Goal: Task Accomplishment & Management: Contribute content

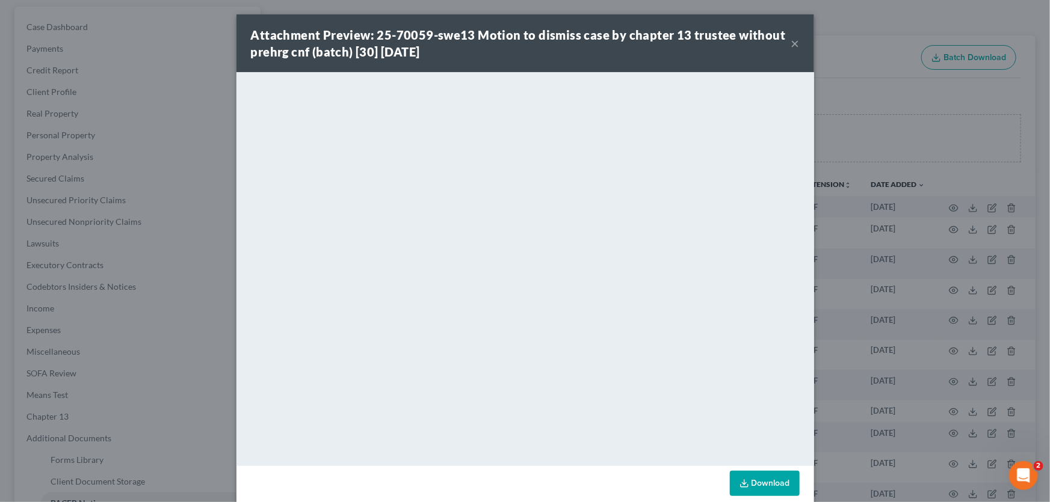
click at [791, 45] on button "×" at bounding box center [795, 43] width 8 height 14
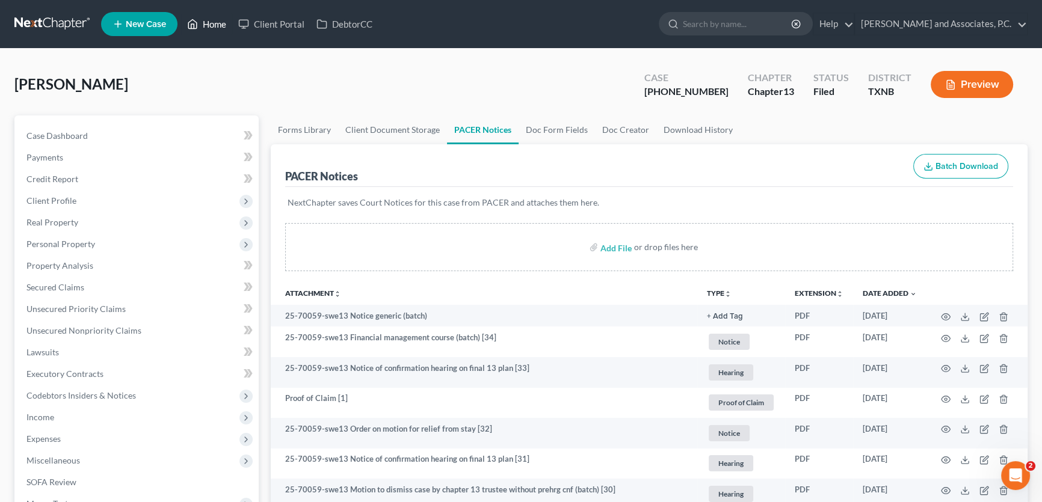
click at [211, 25] on link "Home" at bounding box center [206, 24] width 51 height 22
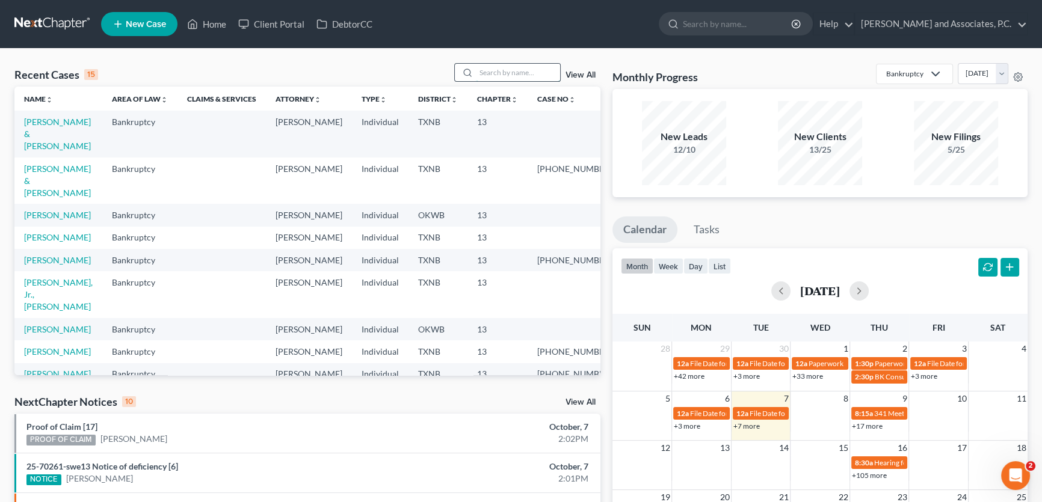
click at [505, 73] on input "search" at bounding box center [518, 72] width 84 height 17
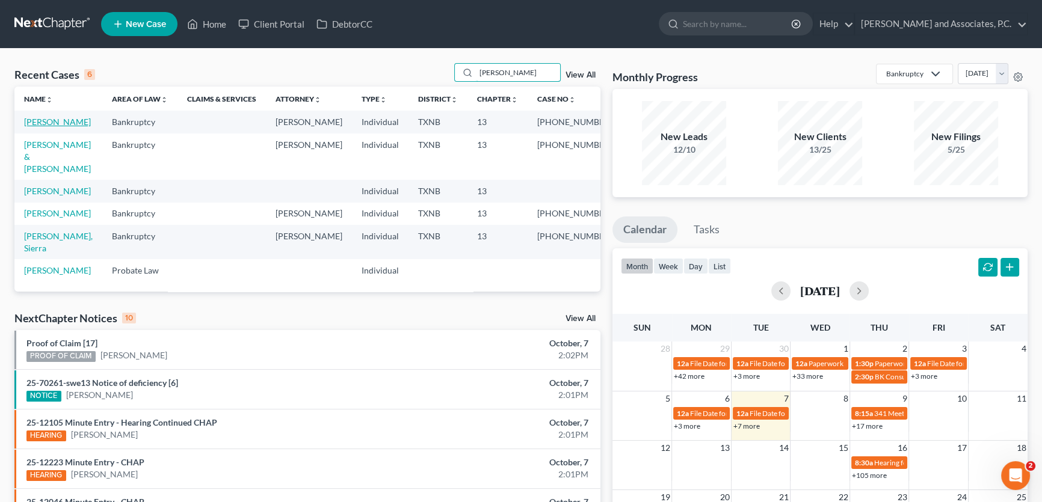
type input "[PERSON_NAME]"
click at [63, 122] on link "[PERSON_NAME]" at bounding box center [57, 122] width 67 height 10
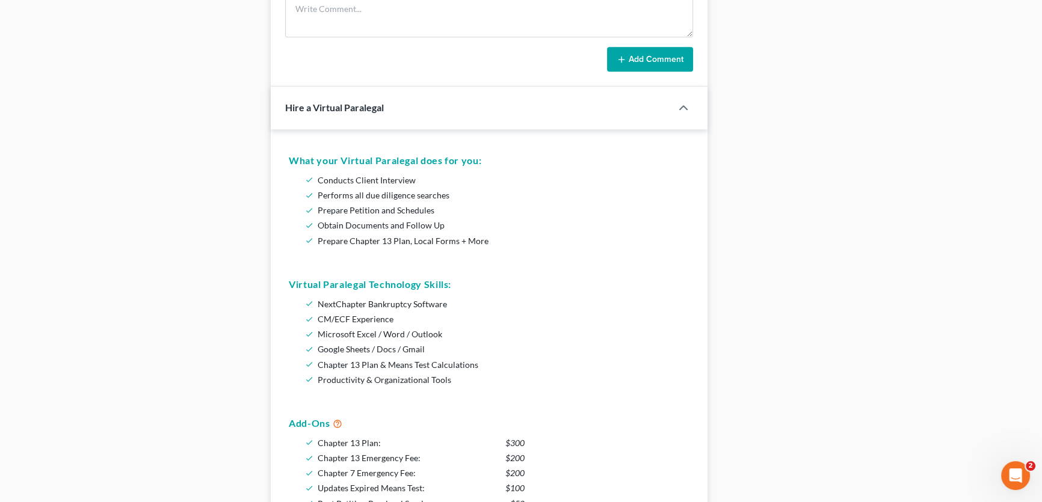
scroll to position [883, 0]
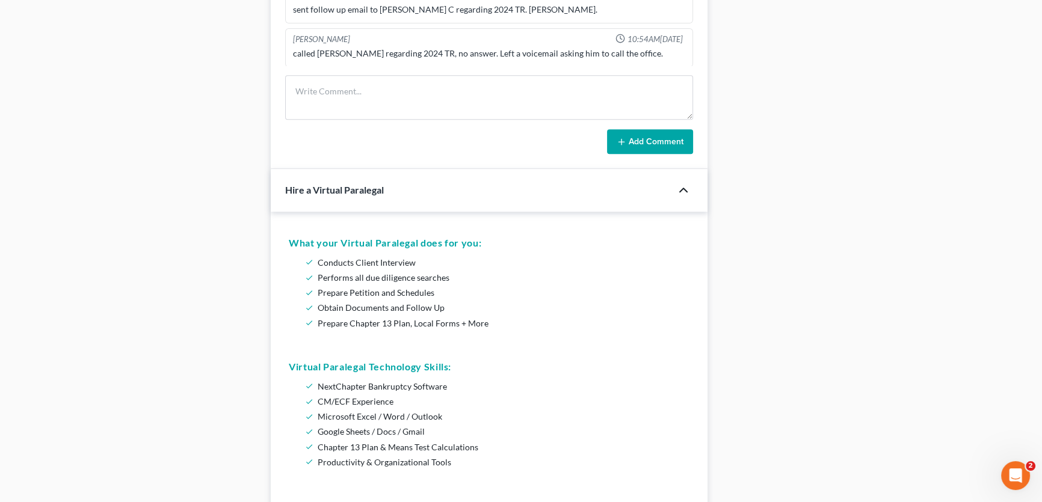
click at [686, 185] on icon "button" at bounding box center [683, 190] width 14 height 14
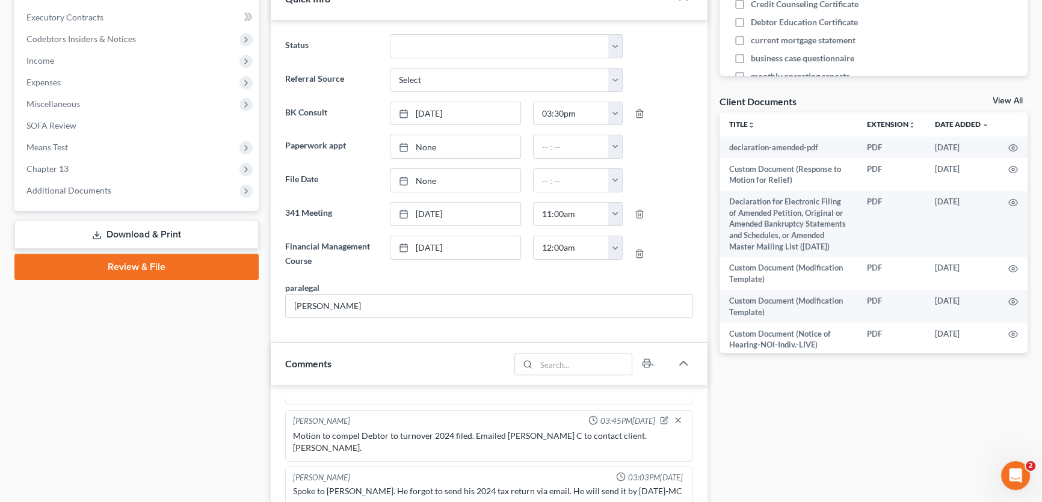
scroll to position [336, 0]
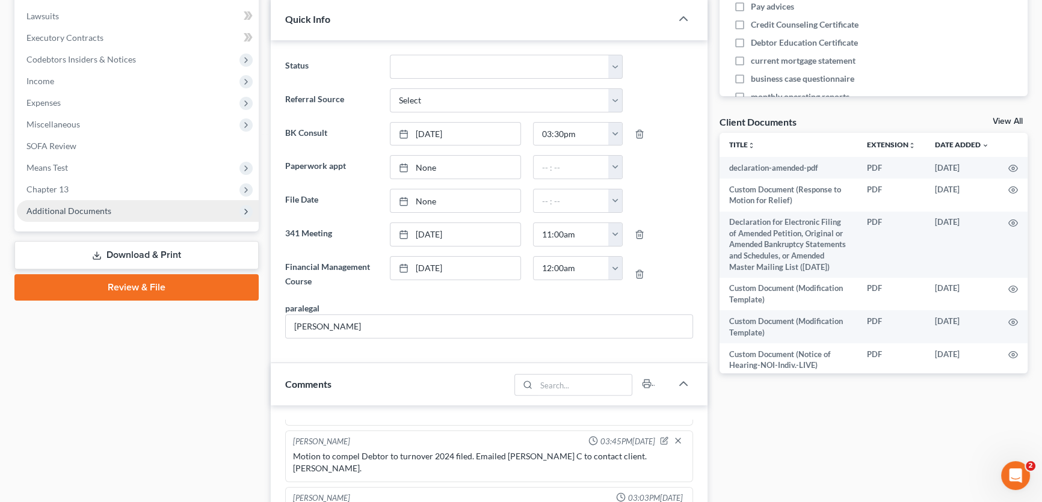
click at [100, 211] on span "Additional Documents" at bounding box center [68, 211] width 85 height 10
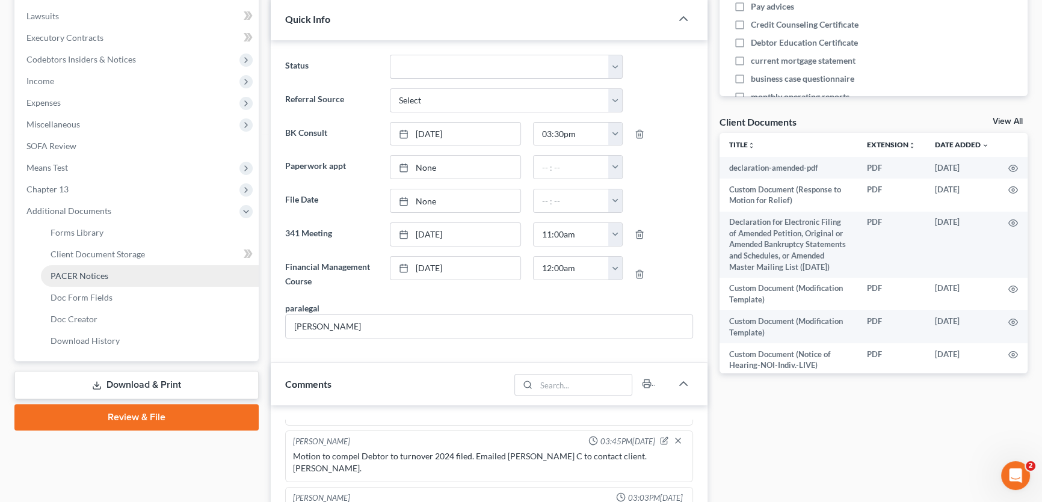
click at [99, 278] on span "PACER Notices" at bounding box center [80, 276] width 58 height 10
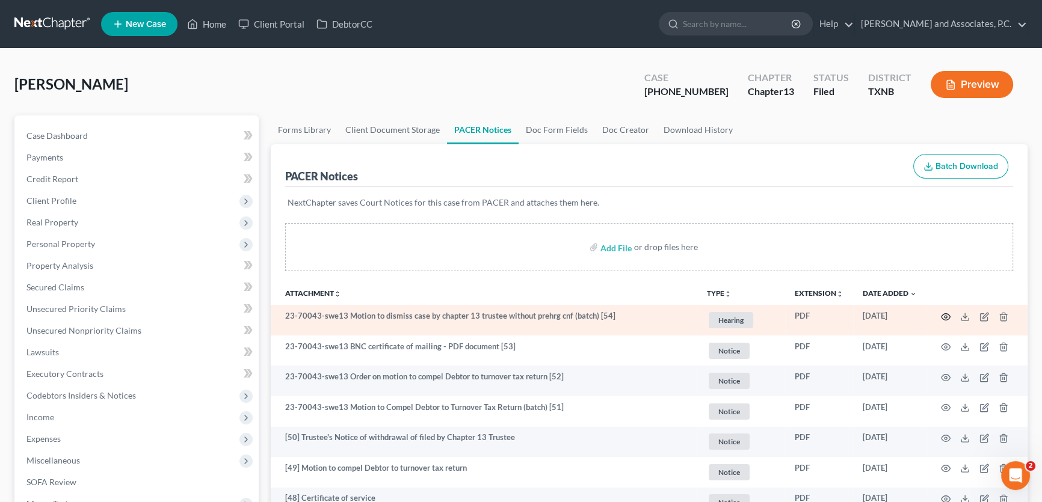
click at [945, 316] on circle "button" at bounding box center [946, 317] width 2 height 2
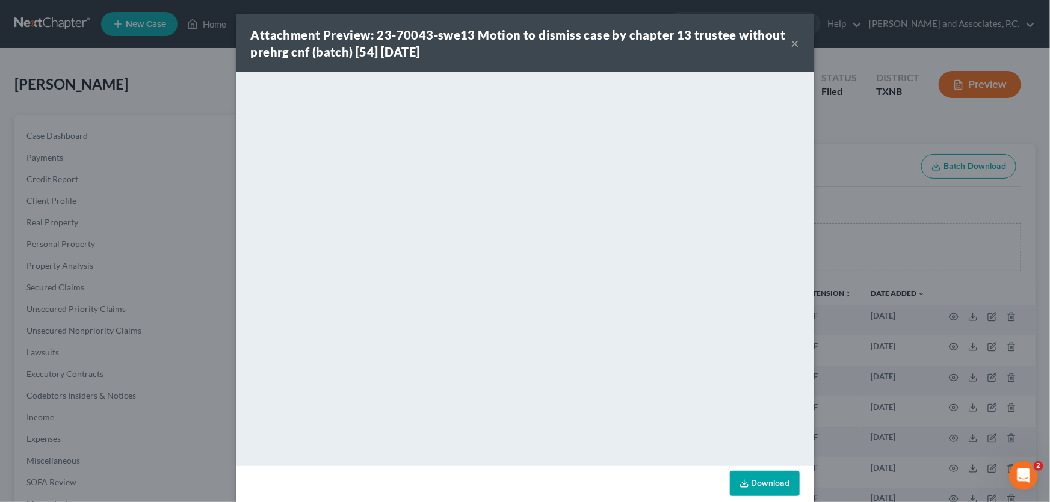
click at [793, 45] on button "×" at bounding box center [795, 43] width 8 height 14
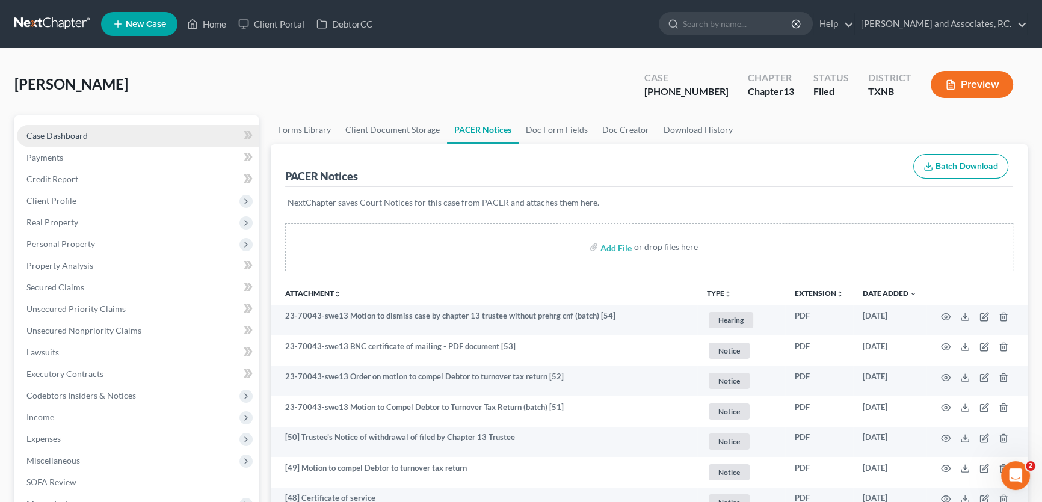
click at [112, 137] on link "Case Dashboard" at bounding box center [138, 136] width 242 height 22
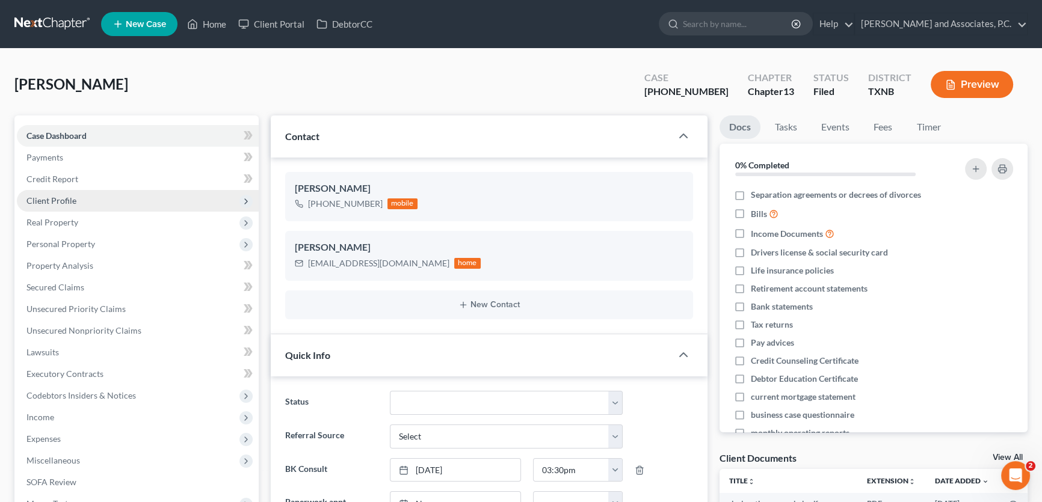
click at [65, 200] on span "Client Profile" at bounding box center [51, 201] width 50 height 10
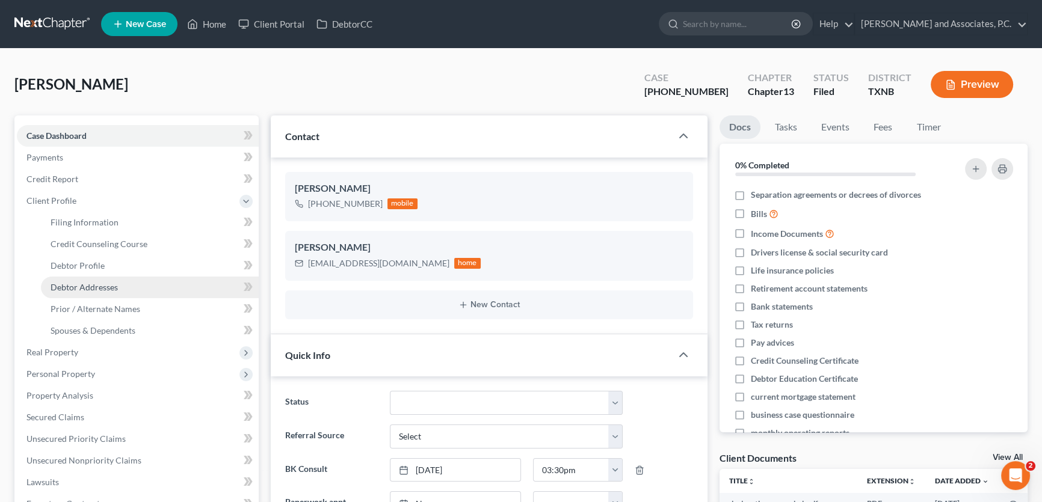
click at [100, 287] on span "Debtor Addresses" at bounding box center [84, 287] width 67 height 10
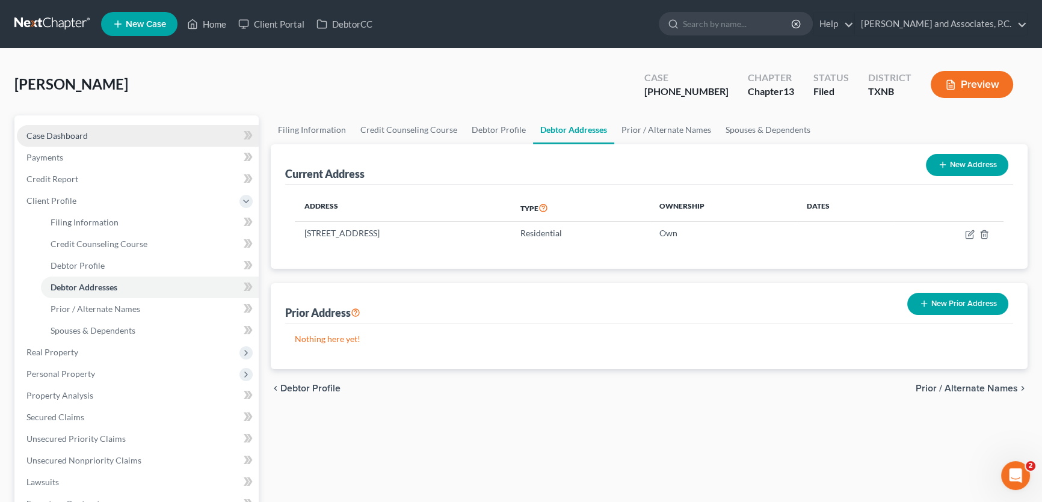
click at [163, 143] on link "Case Dashboard" at bounding box center [138, 136] width 242 height 22
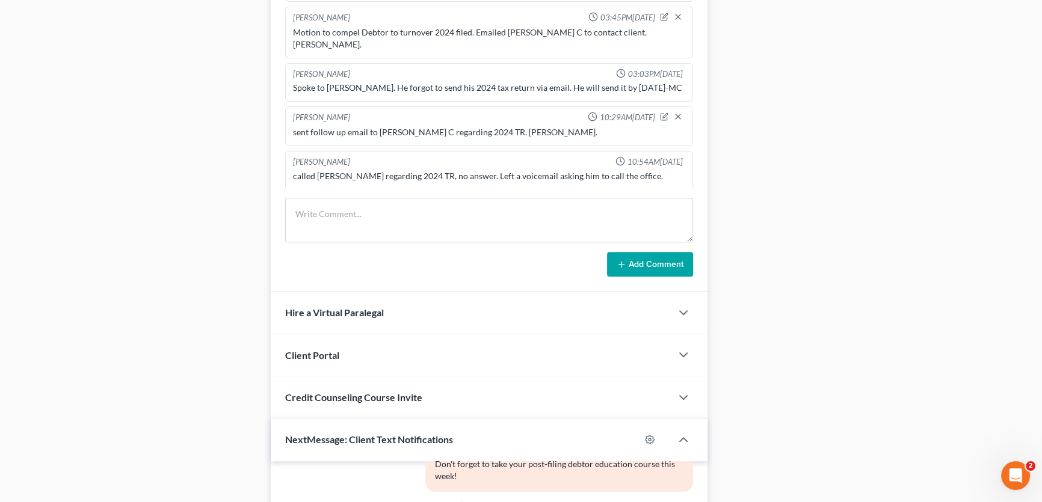
scroll to position [758, 0]
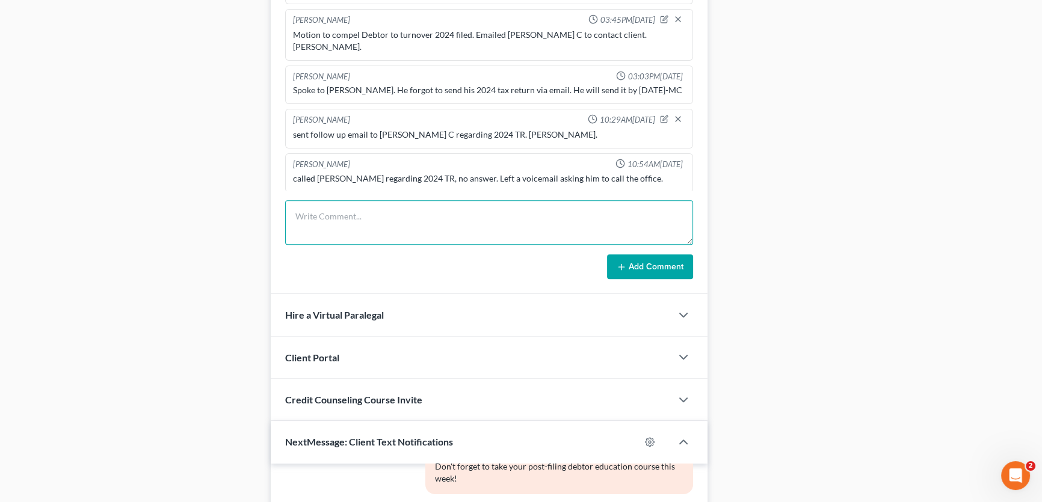
click at [345, 221] on textarea at bounding box center [489, 222] width 408 height 45
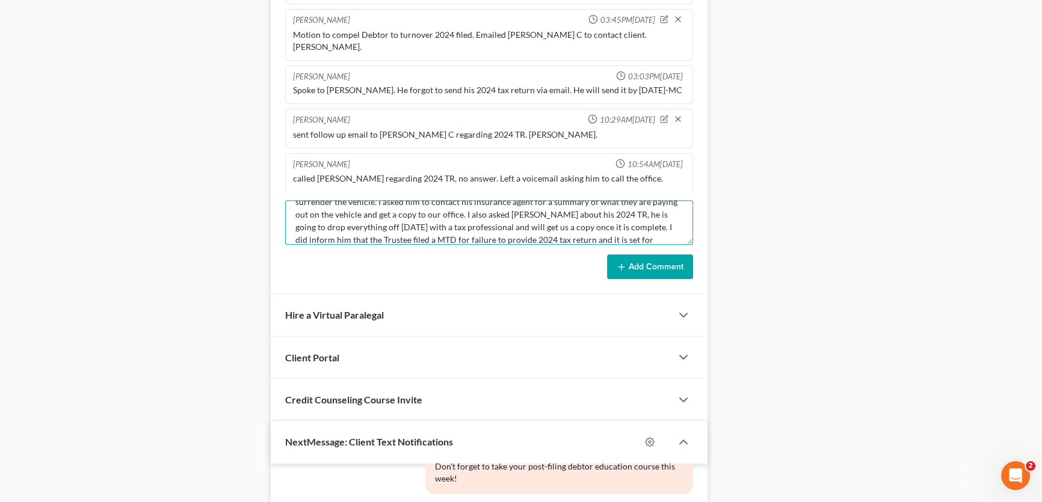
scroll to position [65, 0]
type textarea "[PERSON_NAME] from [PERSON_NAME] Law emailed me and notified me that TD Bank re…"
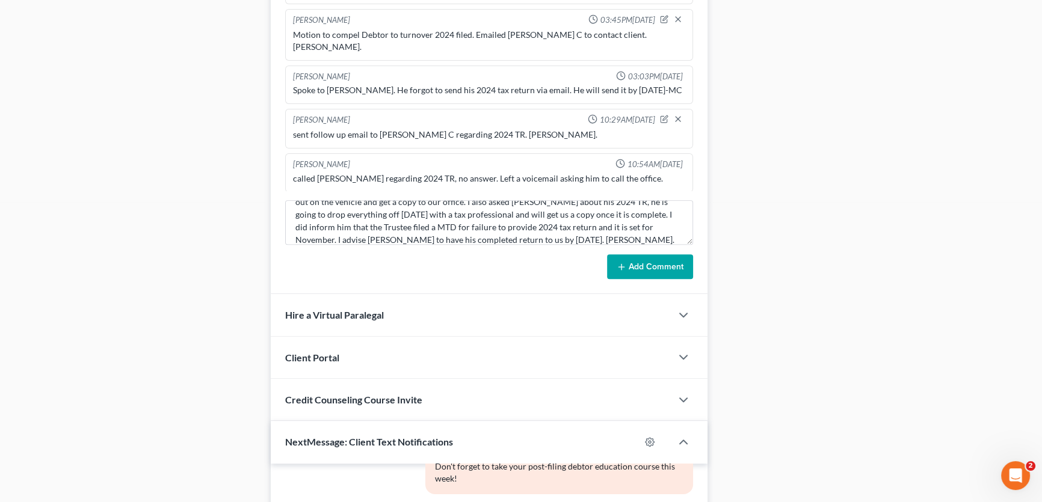
click at [667, 265] on button "Add Comment" at bounding box center [650, 266] width 86 height 25
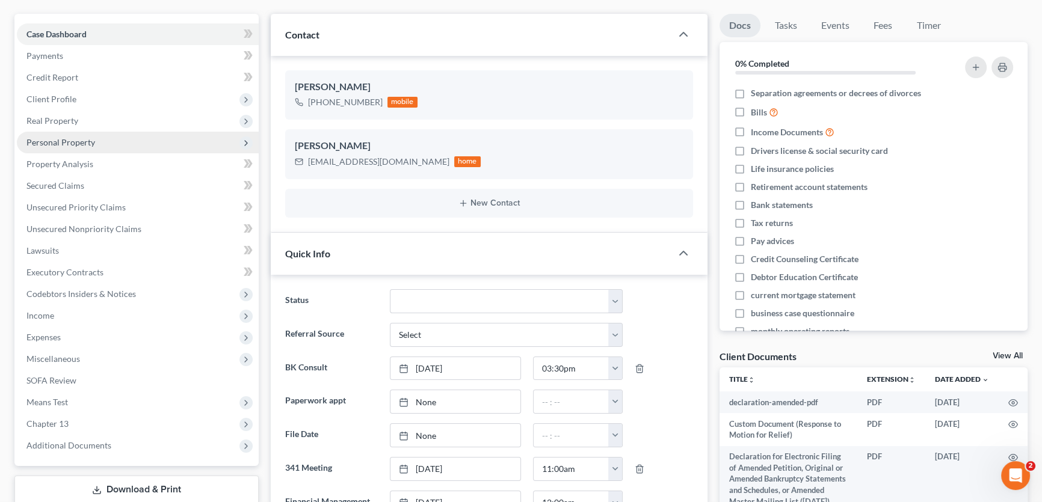
scroll to position [0, 0]
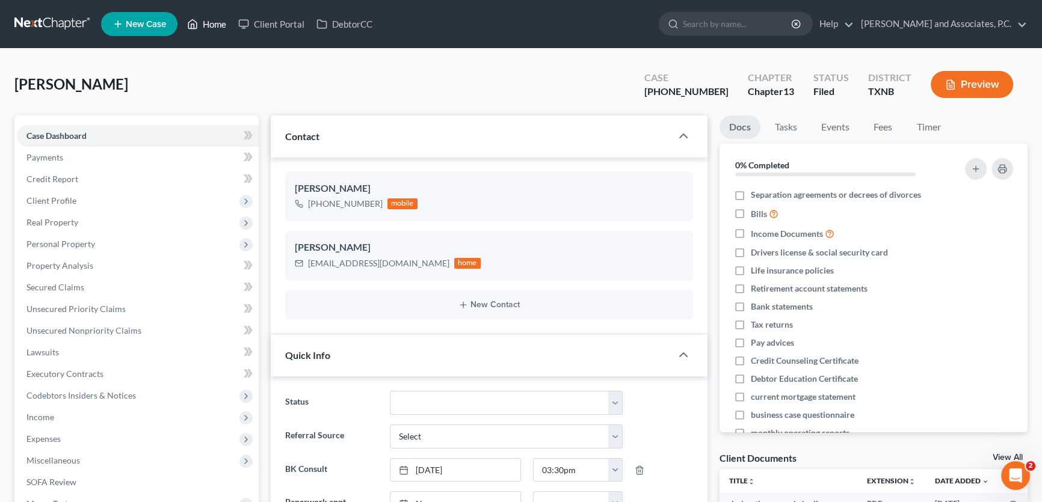
drag, startPoint x: 214, startPoint y: 21, endPoint x: 498, endPoint y: 70, distance: 288.8
click at [214, 21] on link "Home" at bounding box center [206, 24] width 51 height 22
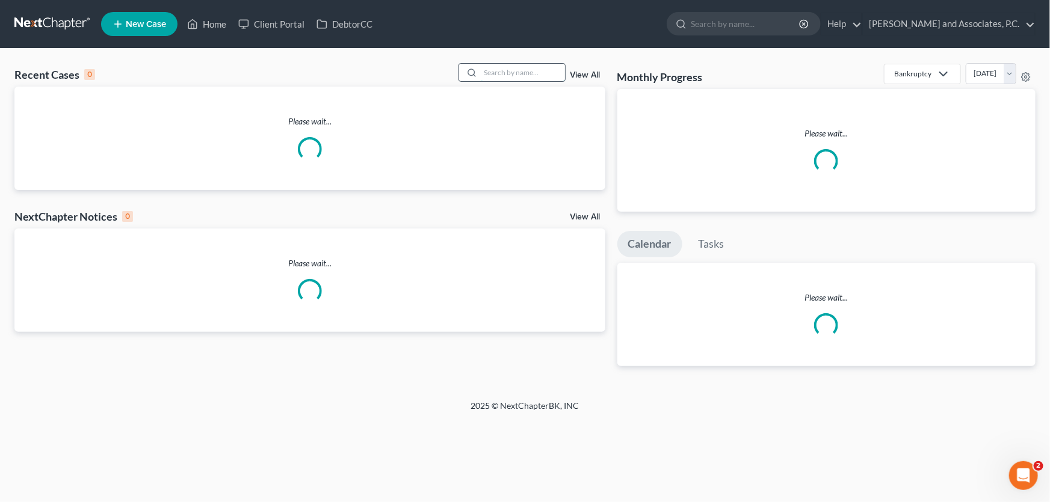
click at [489, 73] on input "search" at bounding box center [523, 72] width 84 height 17
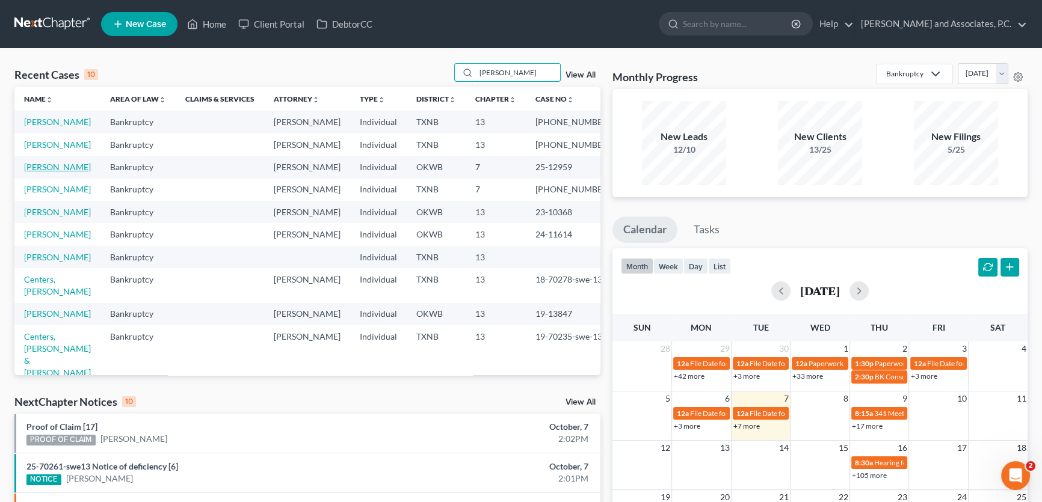
type input "[PERSON_NAME]"
click at [50, 172] on link "[PERSON_NAME]" at bounding box center [57, 167] width 67 height 10
select select "0"
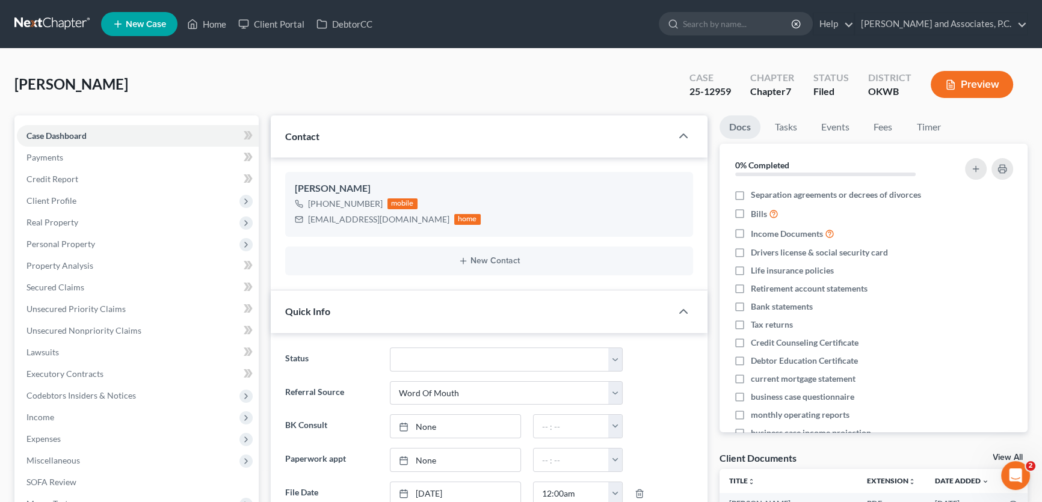
scroll to position [72, 0]
click at [63, 285] on span "Secured Claims" at bounding box center [55, 287] width 58 height 10
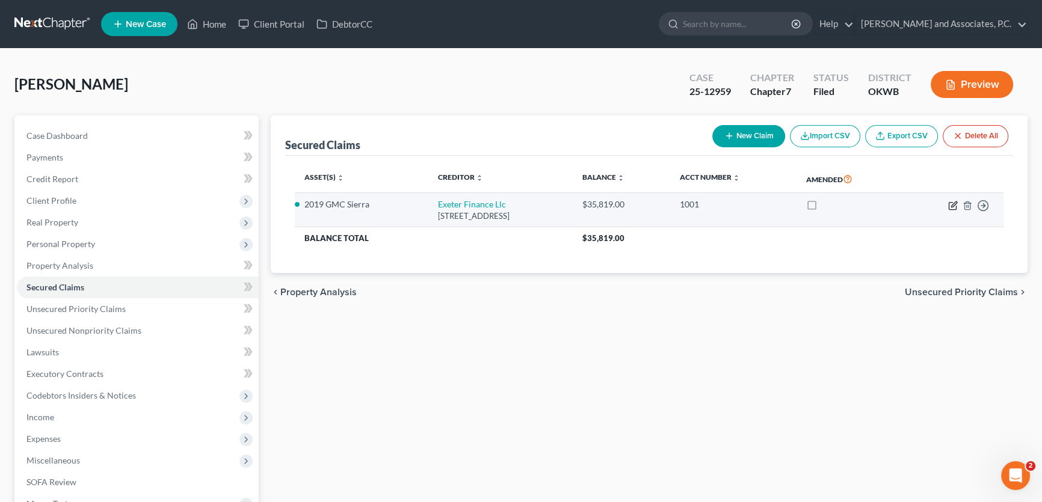
click at [951, 203] on icon "button" at bounding box center [953, 206] width 10 height 10
select select "45"
select select "5"
select select "2"
select select "0"
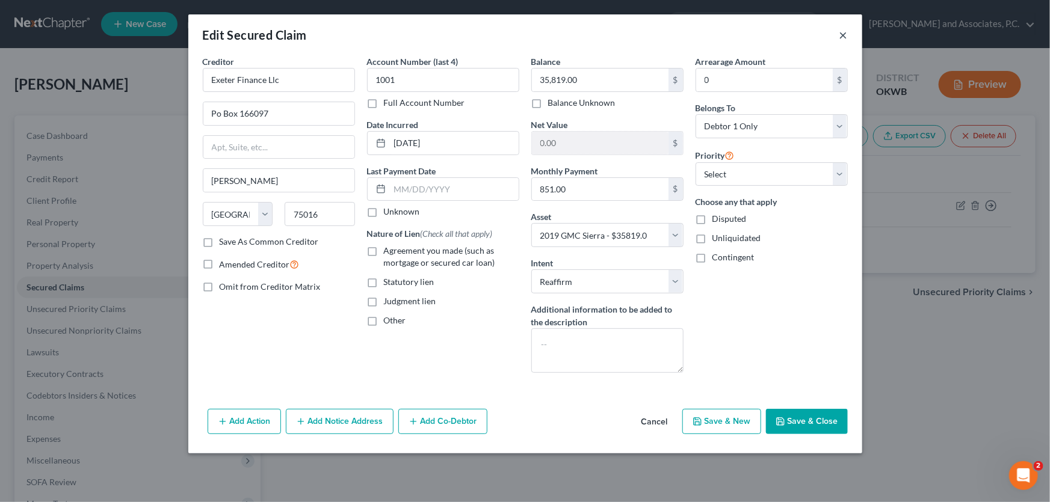
click at [842, 31] on button "×" at bounding box center [843, 35] width 8 height 14
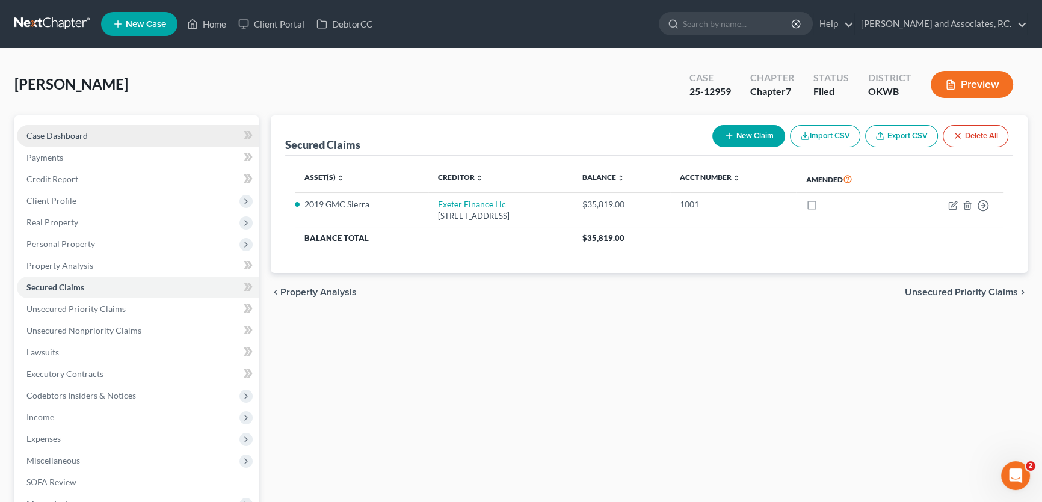
click at [88, 141] on link "Case Dashboard" at bounding box center [138, 136] width 242 height 22
select select "0"
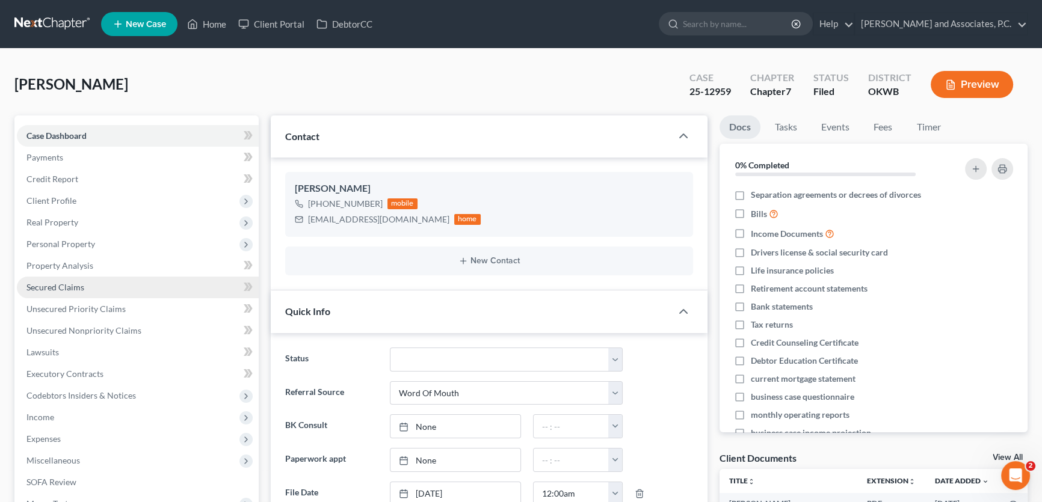
click at [111, 280] on link "Secured Claims" at bounding box center [138, 288] width 242 height 22
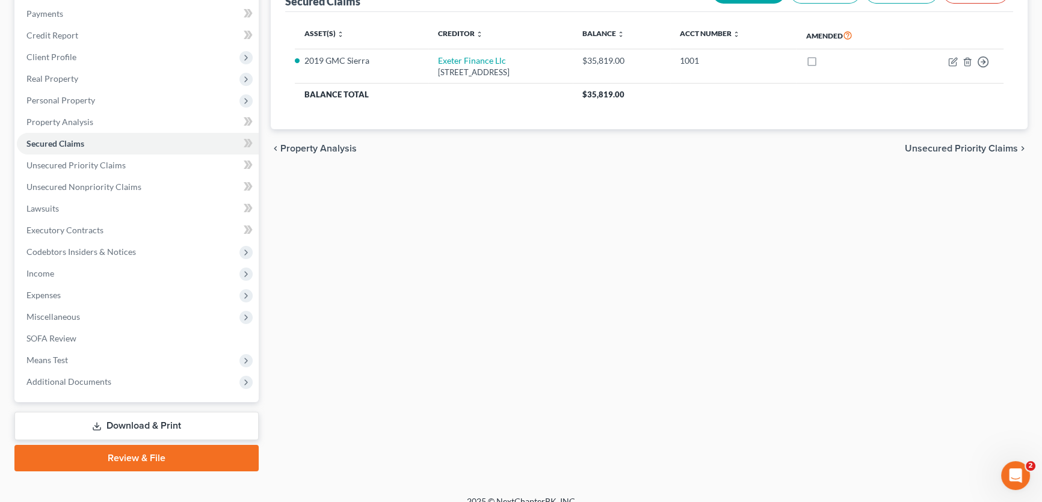
scroll to position [156, 0]
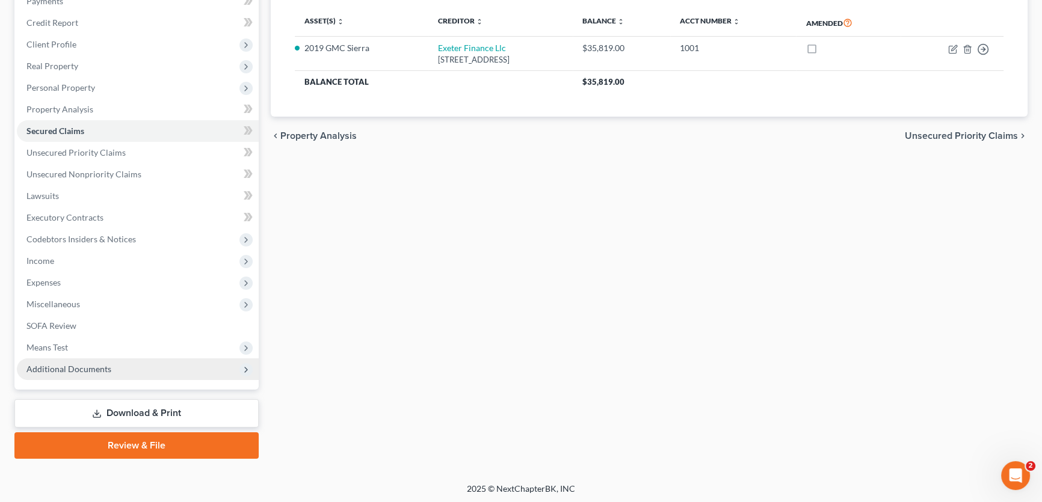
click at [84, 369] on span "Additional Documents" at bounding box center [68, 369] width 85 height 10
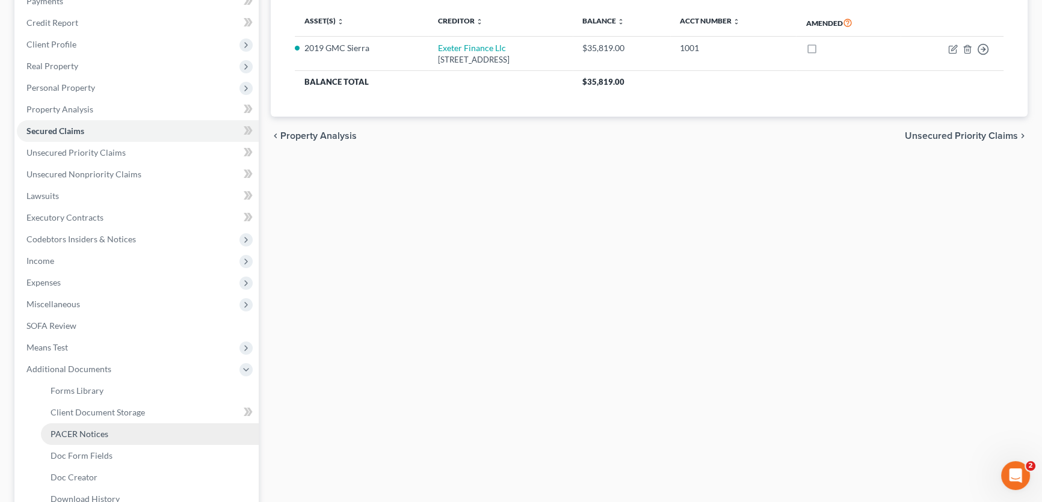
click at [138, 430] on link "PACER Notices" at bounding box center [150, 435] width 218 height 22
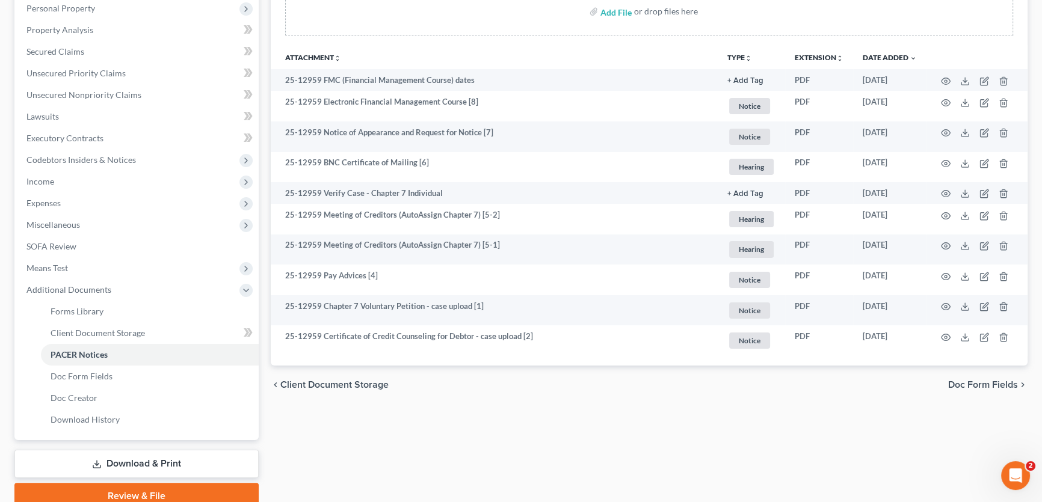
scroll to position [218, 0]
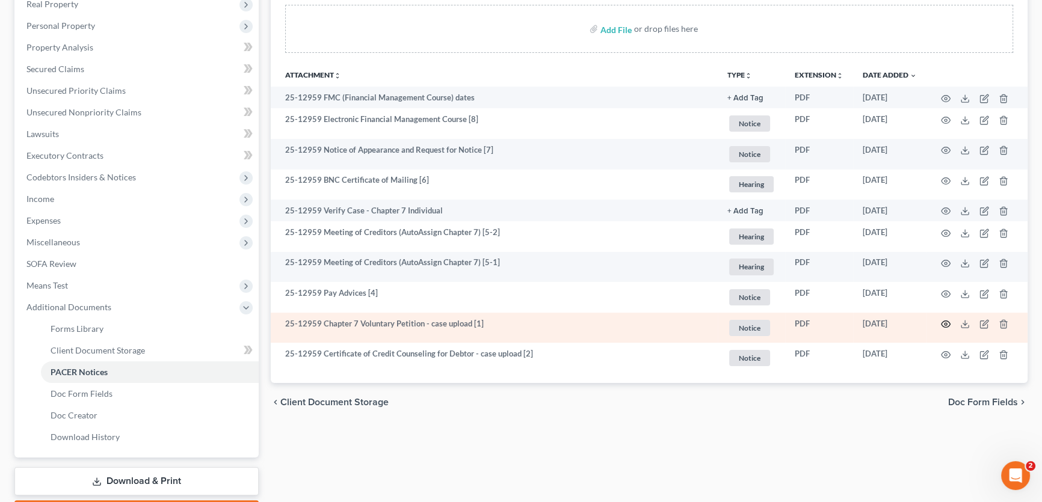
click at [944, 319] on icon "button" at bounding box center [946, 324] width 10 height 10
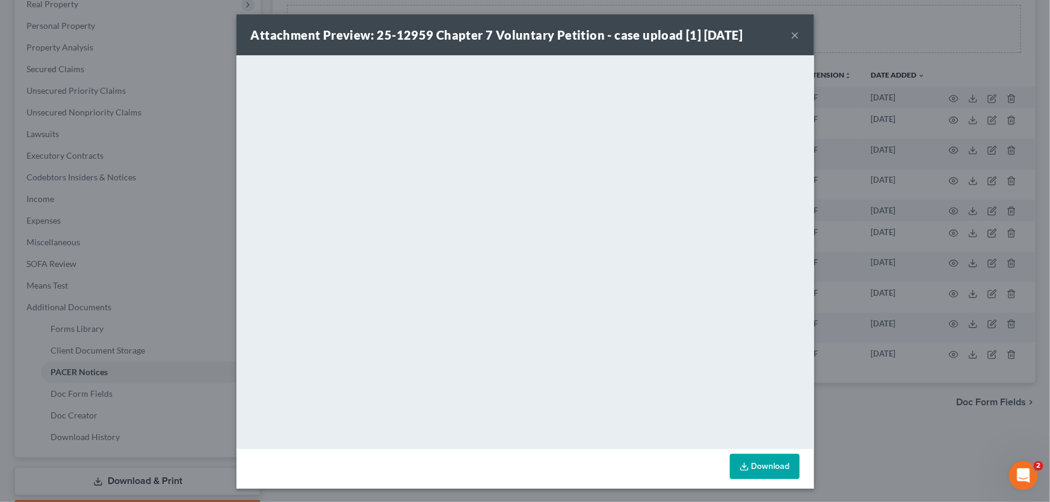
click at [794, 35] on button "×" at bounding box center [795, 35] width 8 height 14
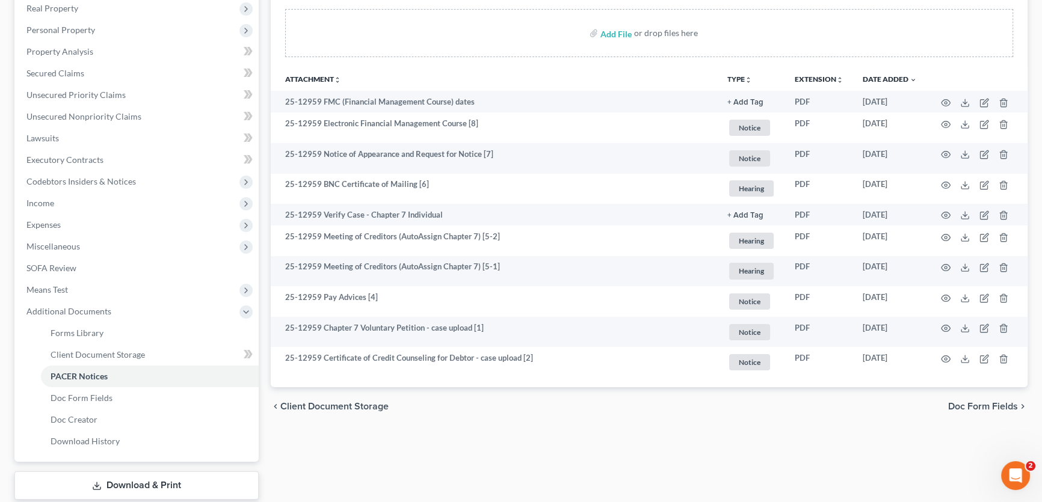
scroll to position [0, 0]
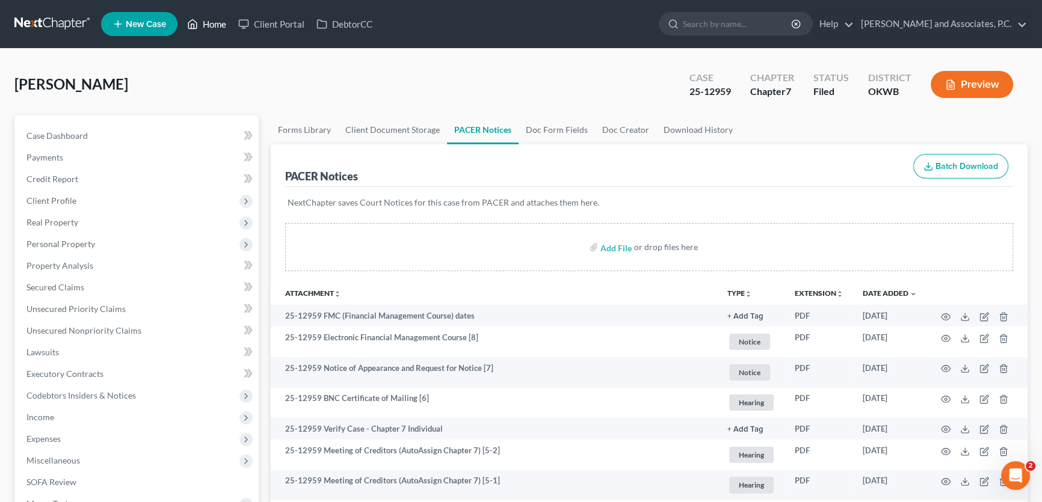
click at [226, 28] on link "Home" at bounding box center [206, 24] width 51 height 22
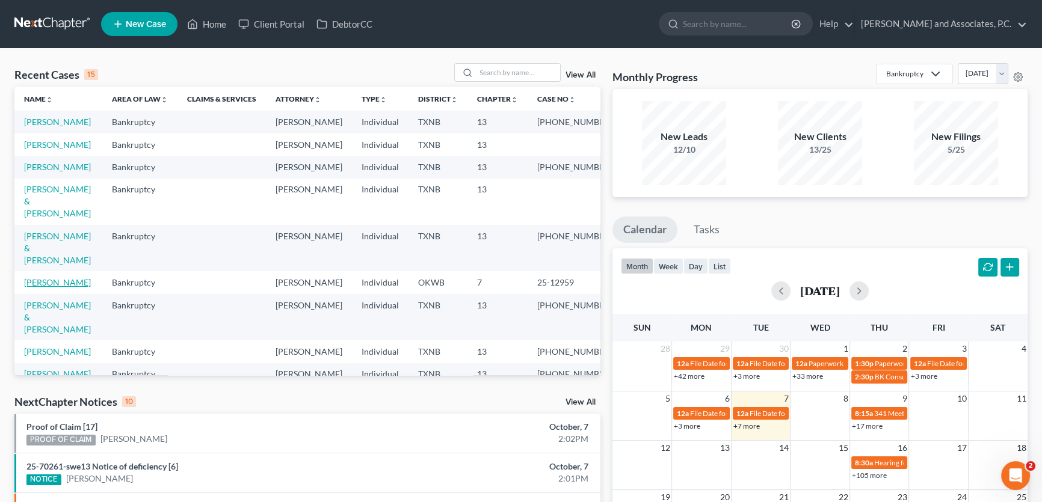
click at [58, 288] on link "[PERSON_NAME]" at bounding box center [57, 282] width 67 height 10
select select "0"
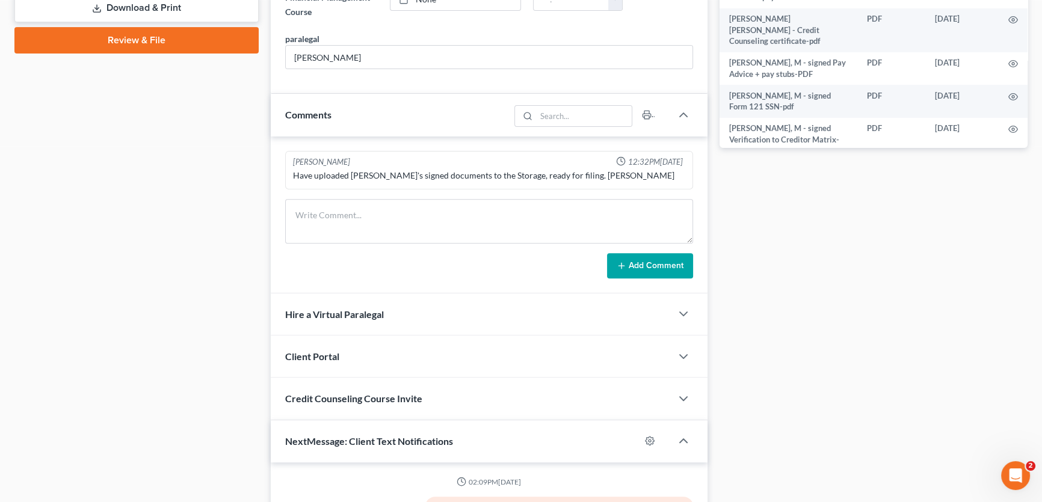
scroll to position [656, 0]
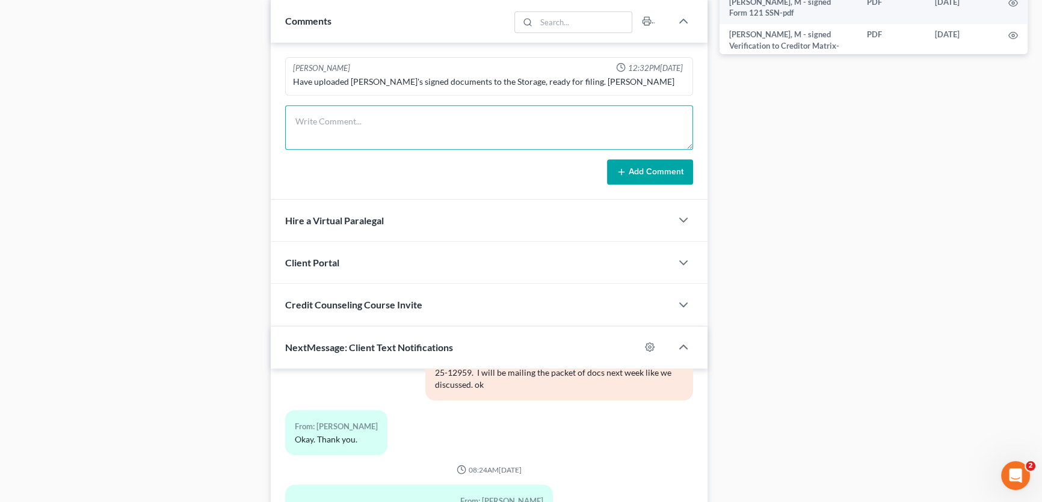
click at [353, 131] on textarea at bounding box center [489, 127] width 408 height 45
click at [416, 116] on textarea "emailed reaffirmation agreement to [PERSON_NAME] for client to review & sign" at bounding box center [489, 127] width 408 height 45
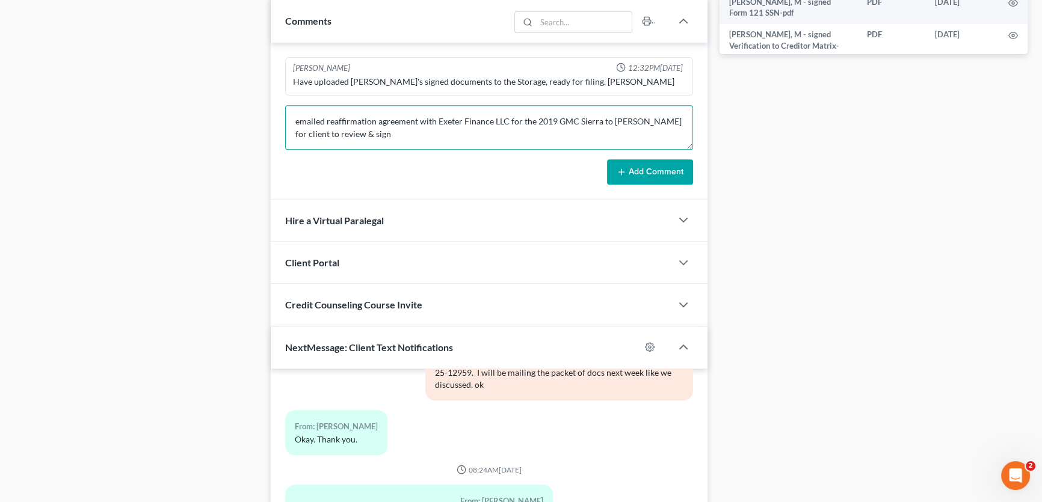
click at [434, 132] on textarea "emailed reaffirmation agreement with Exeter Finance LLC for the 2019 GMC Sierra…" at bounding box center [489, 127] width 408 height 45
type textarea "emailed reaffirmation agreement with Exeter Finance LLC for the 2019 GMC Sierra…"
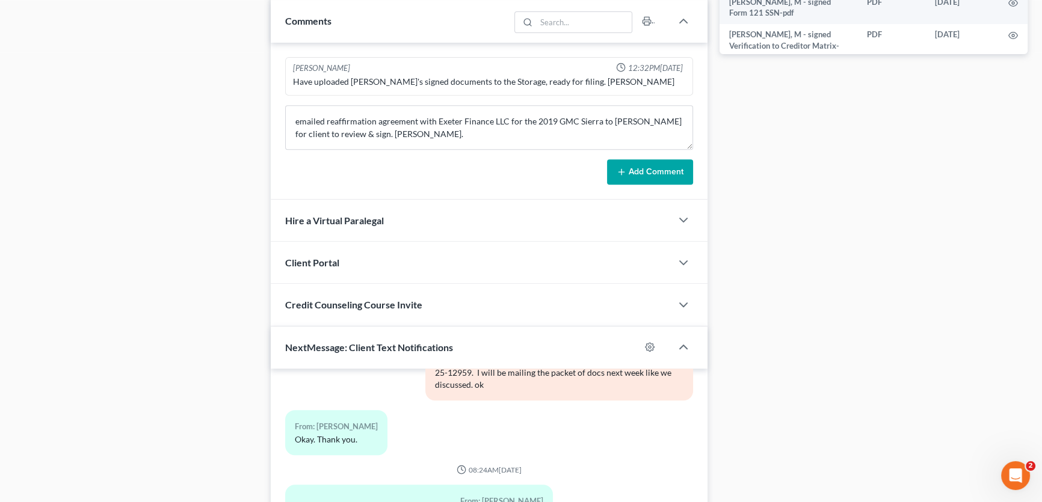
click at [633, 175] on button "Add Comment" at bounding box center [650, 171] width 86 height 25
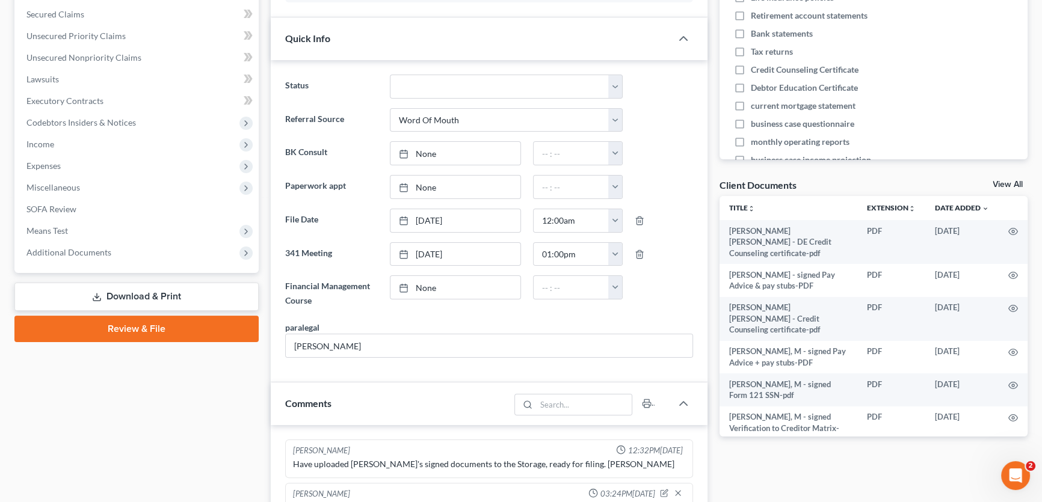
scroll to position [0, 0]
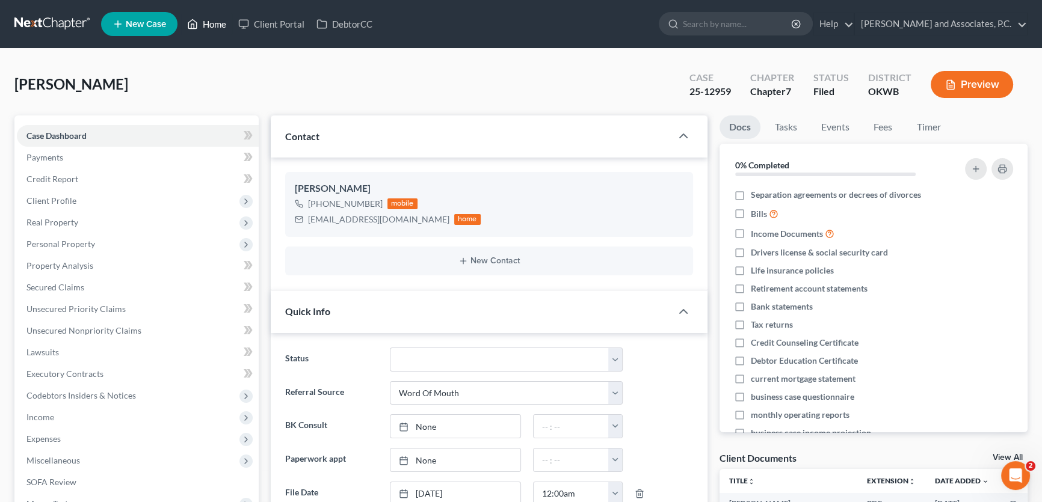
click at [209, 25] on link "Home" at bounding box center [206, 24] width 51 height 22
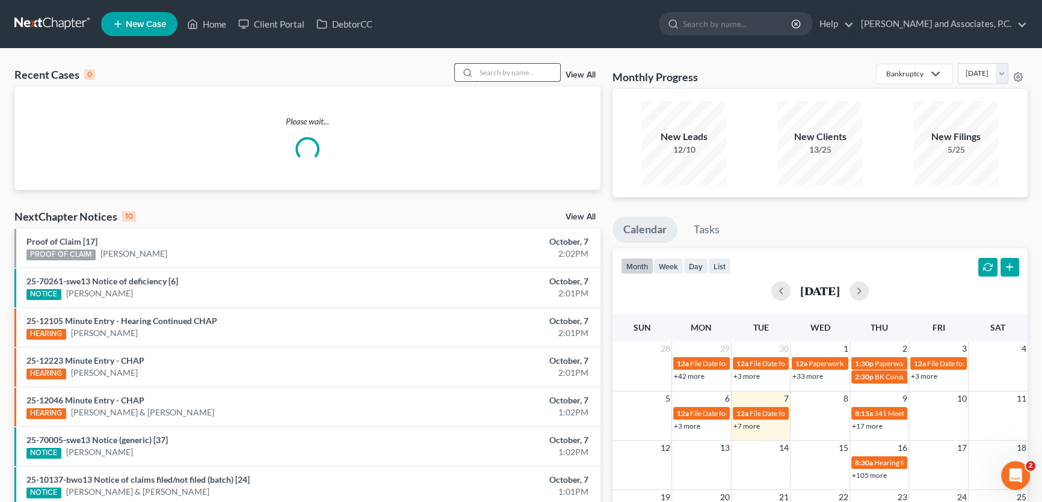
click at [530, 70] on input "search" at bounding box center [518, 72] width 84 height 17
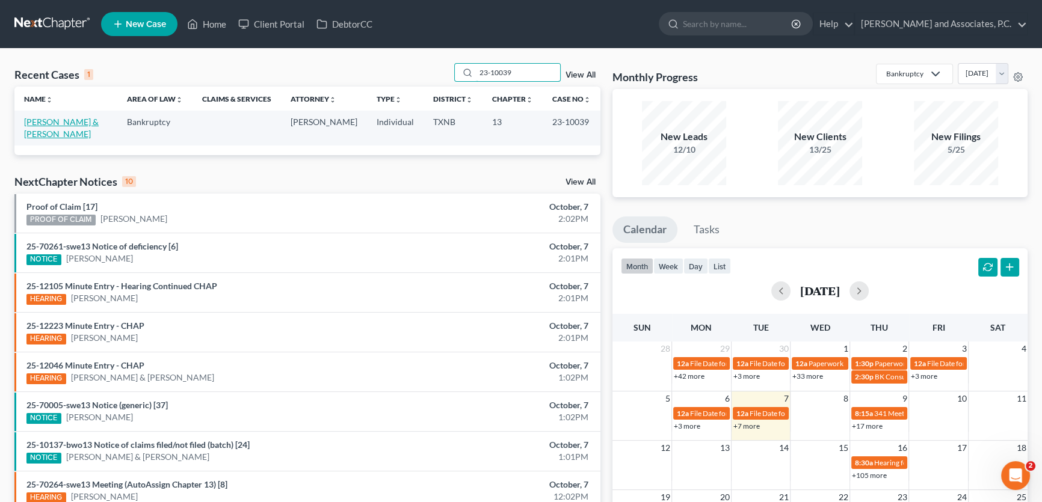
type input "23-10039"
click at [91, 123] on link "[PERSON_NAME] & [PERSON_NAME]" at bounding box center [61, 128] width 75 height 22
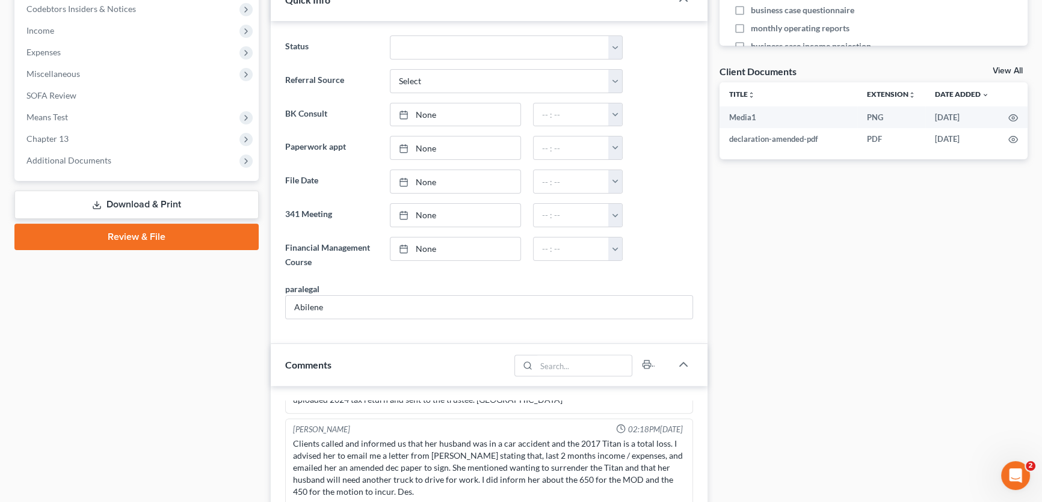
scroll to position [383, 0]
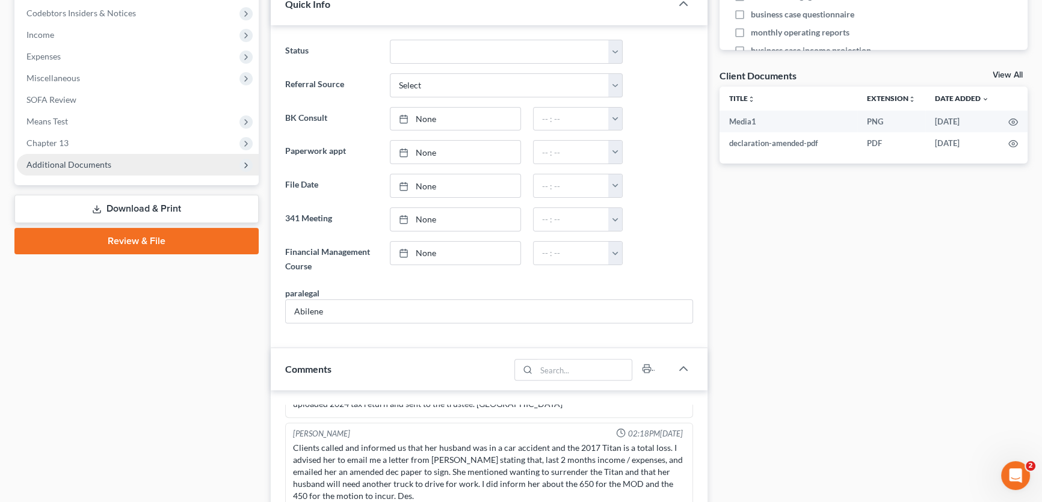
click at [107, 165] on span "Additional Documents" at bounding box center [68, 164] width 85 height 10
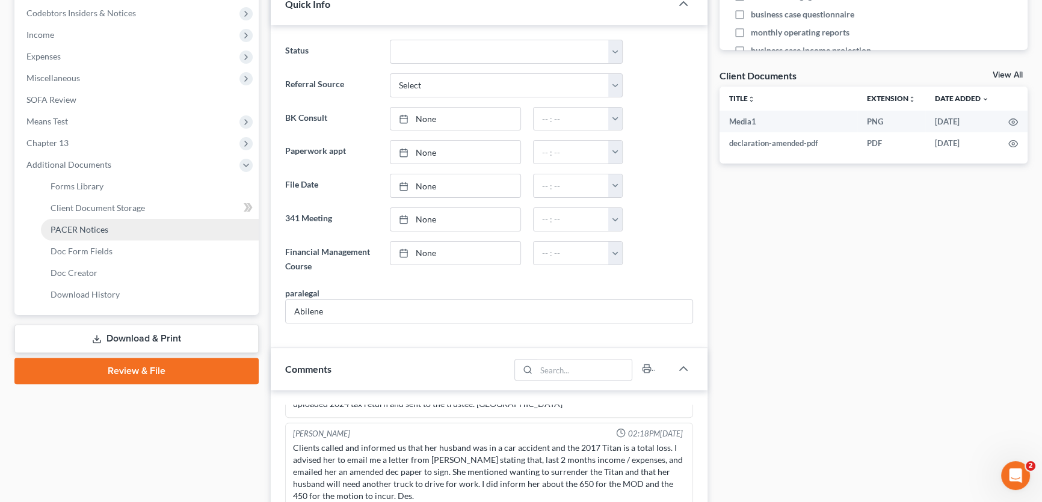
click at [104, 228] on span "PACER Notices" at bounding box center [80, 229] width 58 height 10
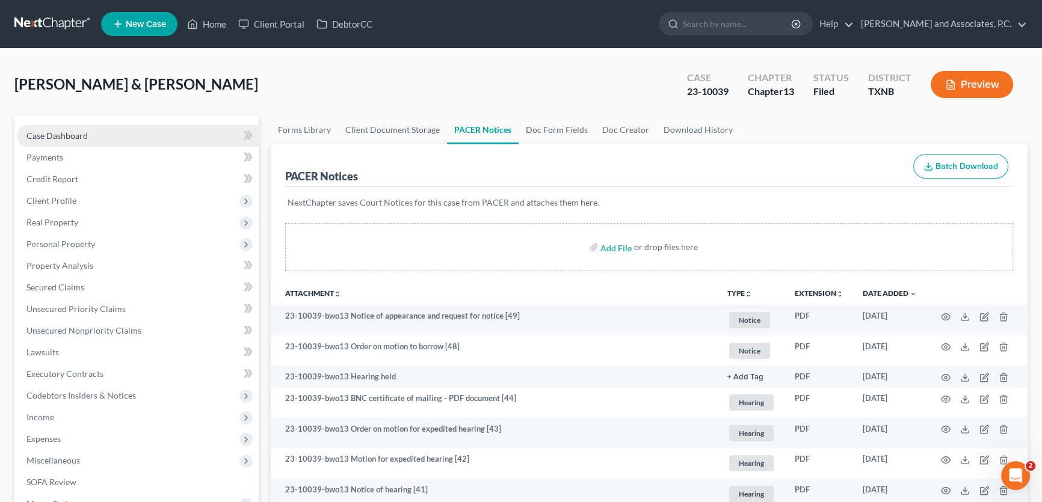
click at [87, 128] on link "Case Dashboard" at bounding box center [138, 136] width 242 height 22
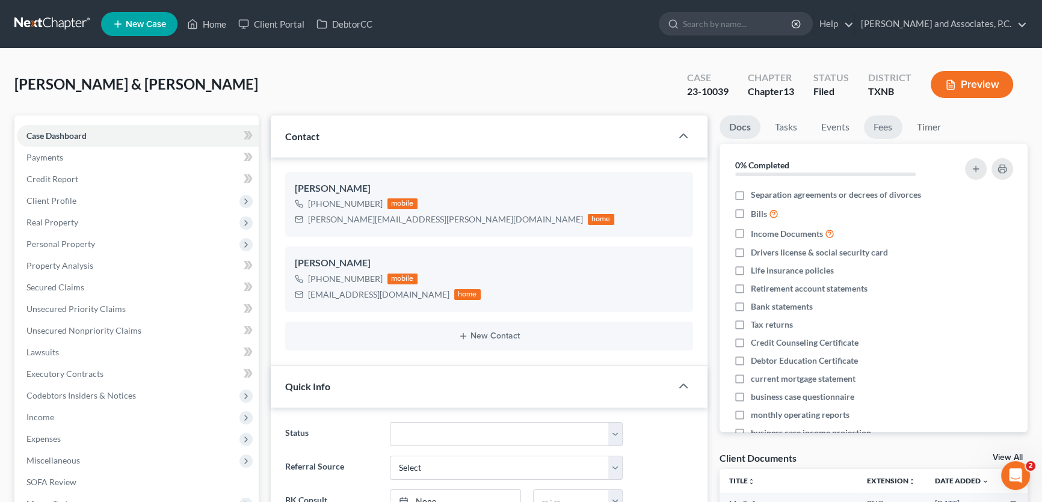
click at [881, 127] on link "Fees" at bounding box center [883, 127] width 39 height 23
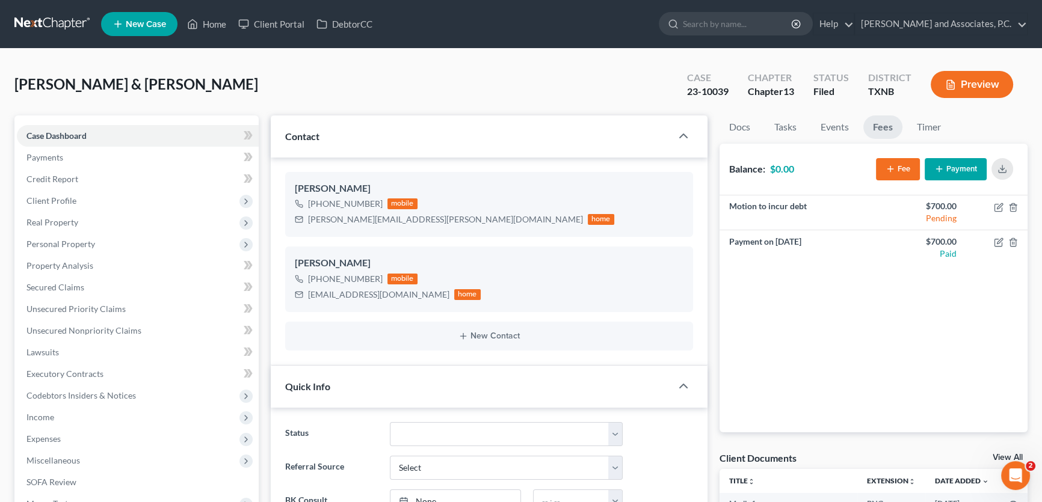
click at [881, 127] on link "Fees" at bounding box center [882, 127] width 39 height 23
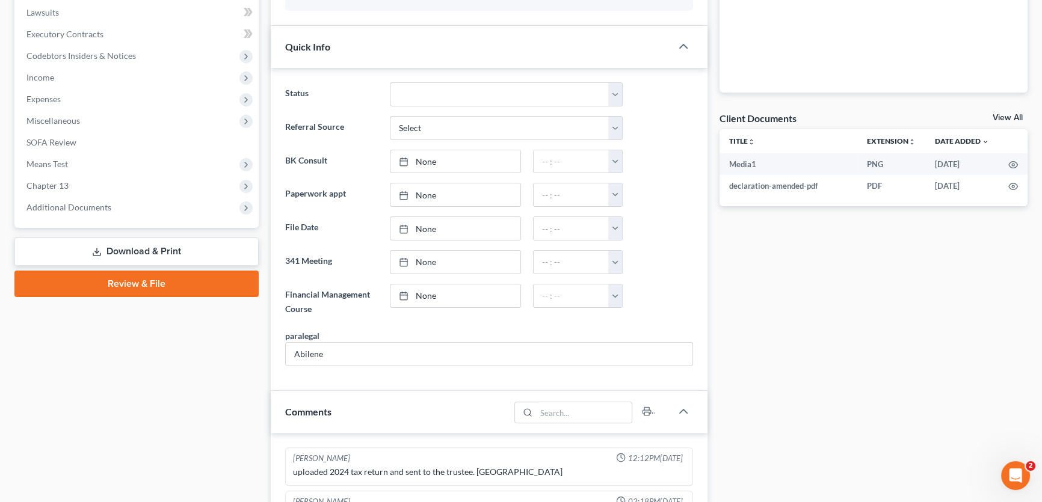
scroll to position [328, 0]
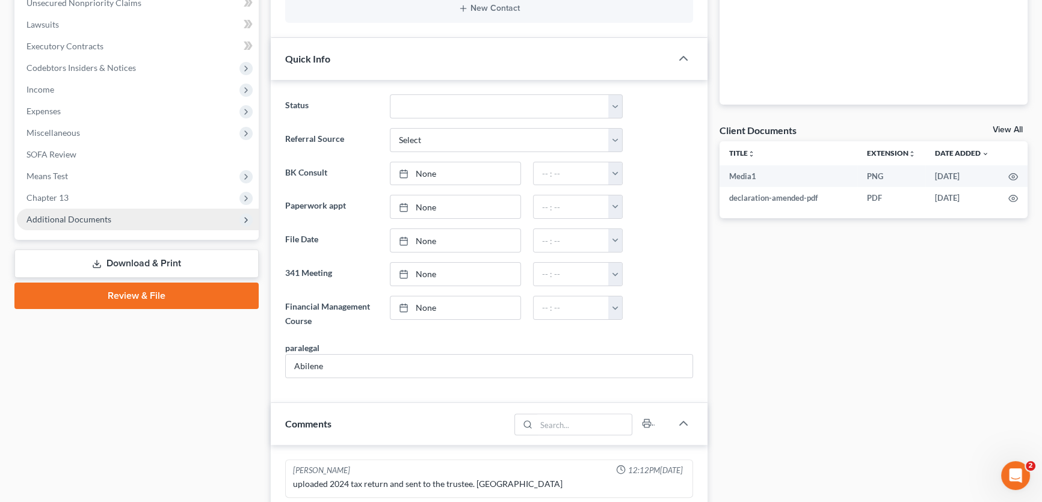
click at [72, 214] on span "Additional Documents" at bounding box center [68, 219] width 85 height 10
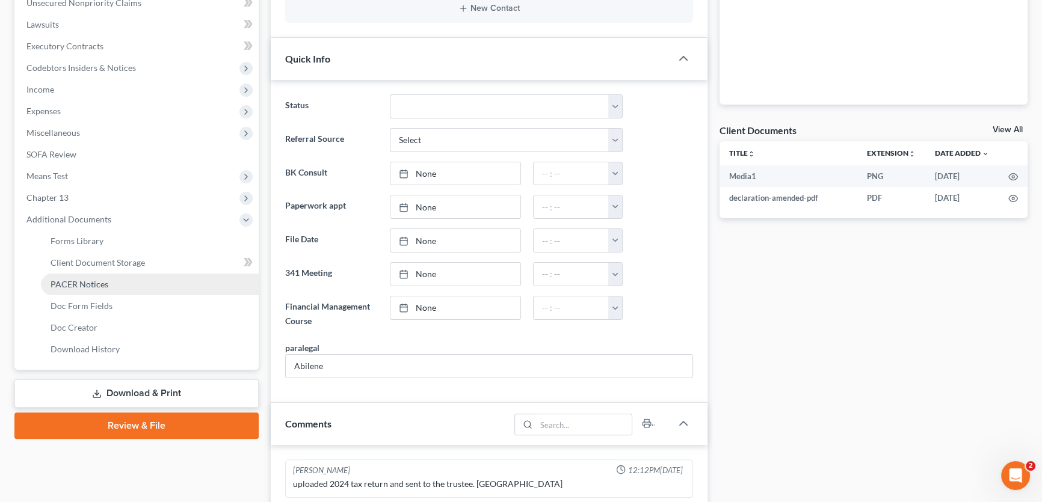
click at [79, 283] on span "PACER Notices" at bounding box center [80, 284] width 58 height 10
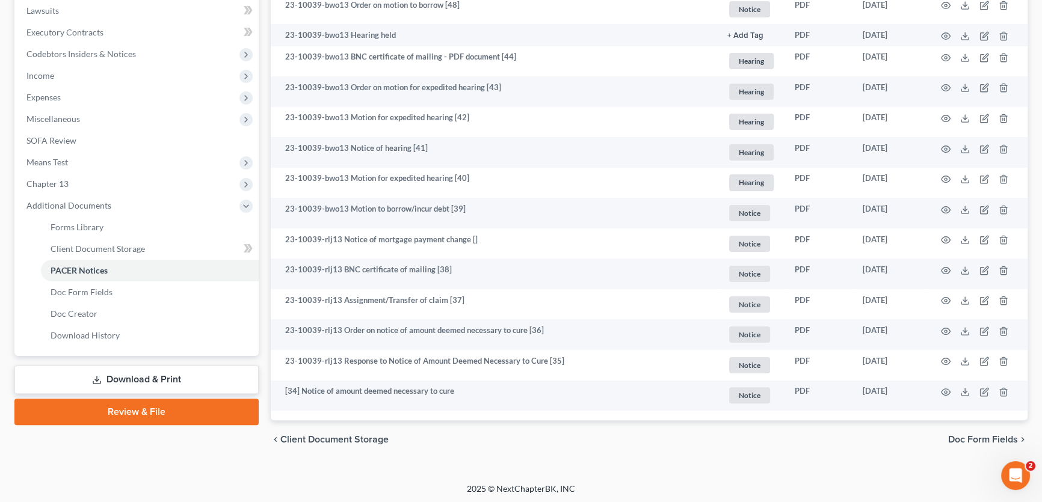
scroll to position [343, 0]
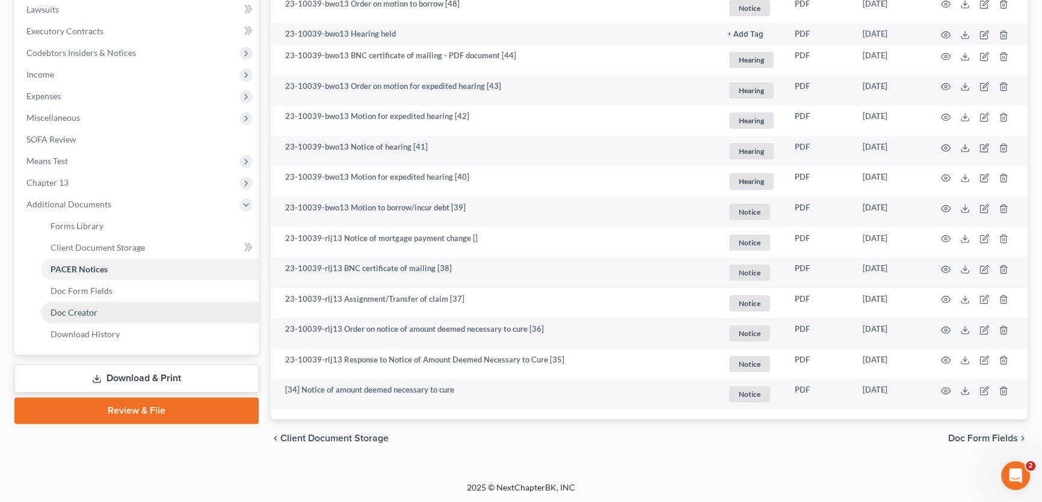
click at [75, 313] on span "Doc Creator" at bounding box center [74, 312] width 47 height 10
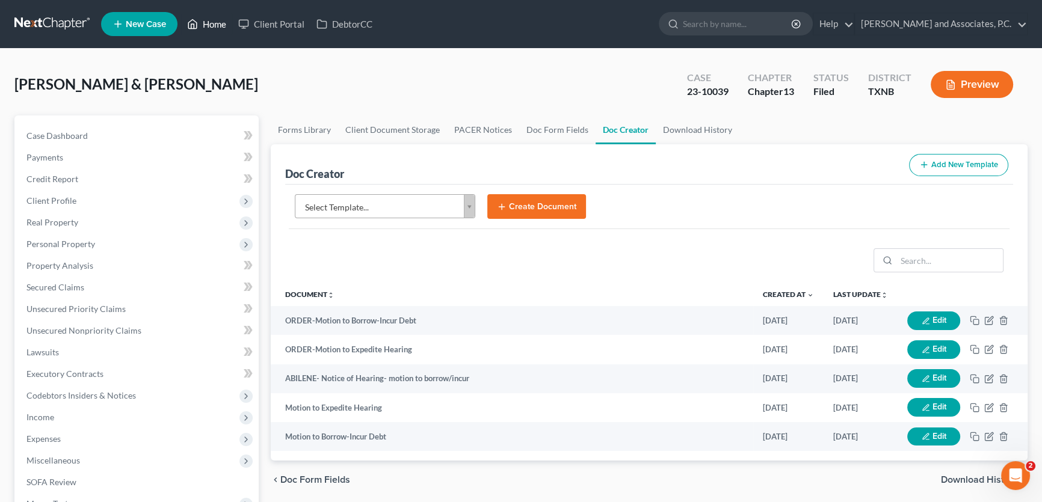
click at [220, 21] on link "Home" at bounding box center [206, 24] width 51 height 22
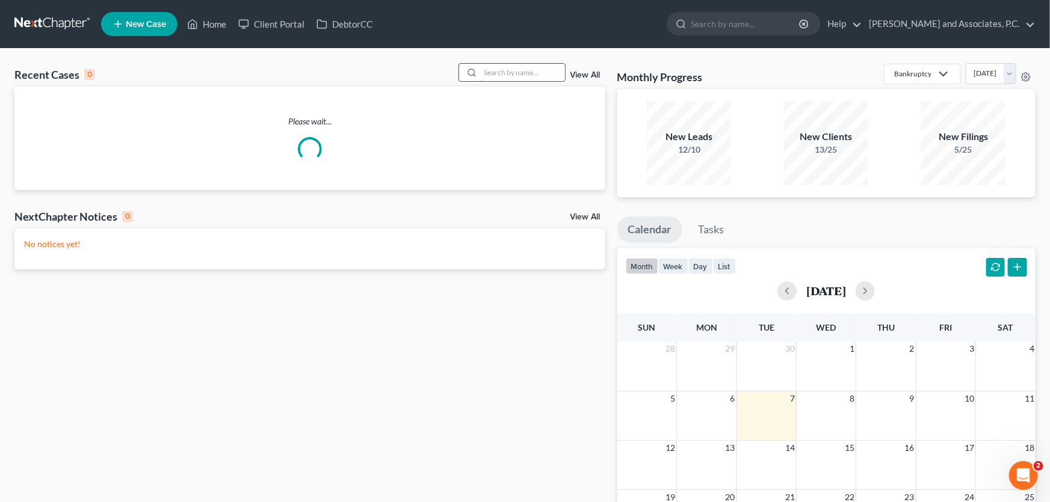
click at [545, 74] on input "search" at bounding box center [523, 72] width 84 height 17
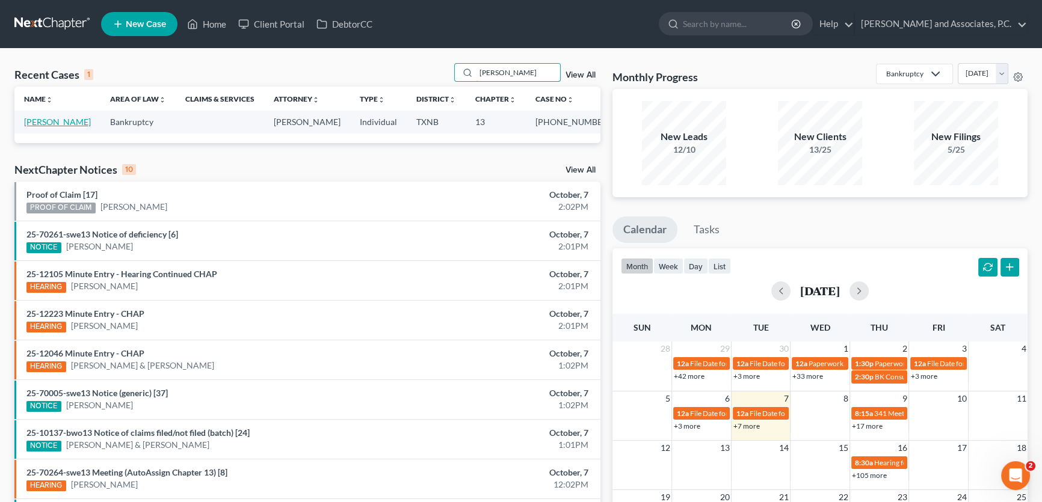
type input "[PERSON_NAME]"
click at [43, 121] on link "[PERSON_NAME]" at bounding box center [57, 122] width 67 height 10
select select "5"
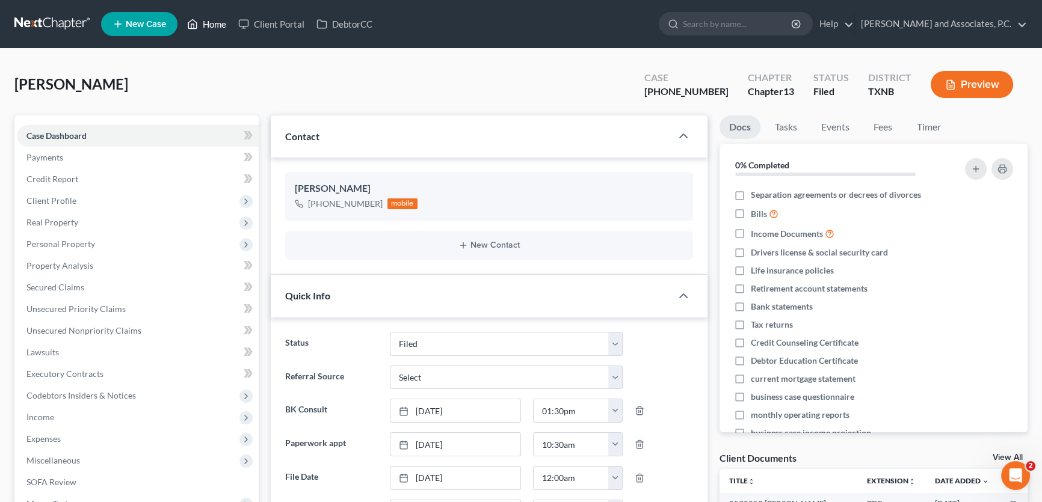
click at [206, 22] on link "Home" at bounding box center [206, 24] width 51 height 22
click at [211, 23] on link "Home" at bounding box center [206, 24] width 51 height 22
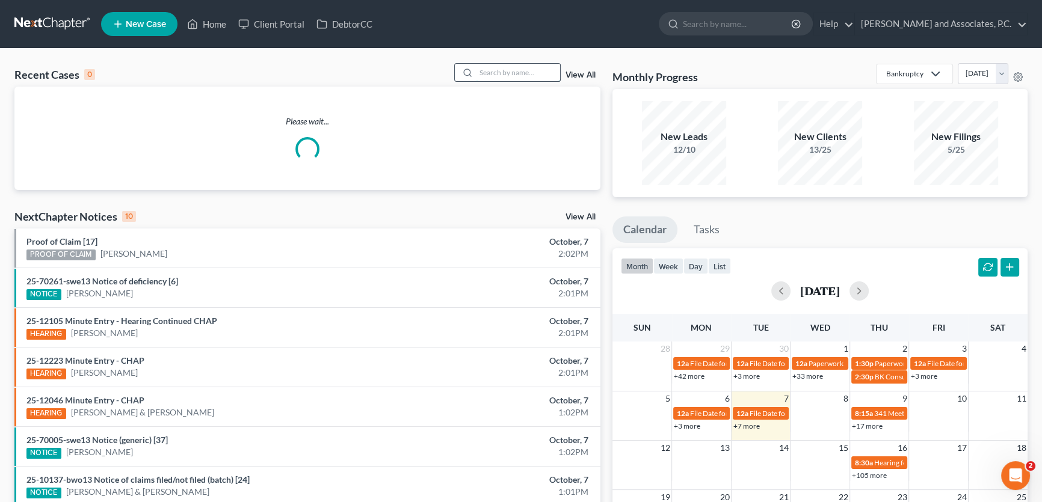
click at [519, 76] on input "search" at bounding box center [518, 72] width 84 height 17
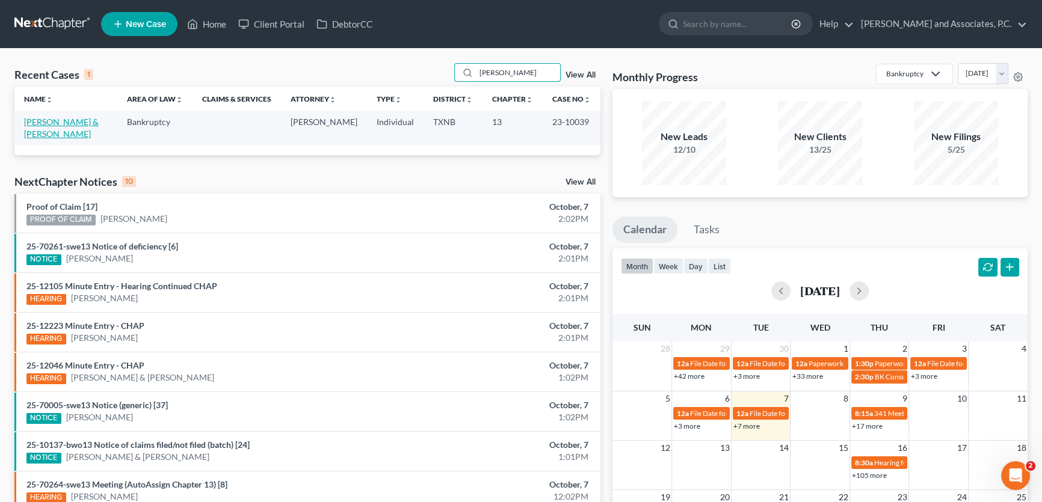
type input "[PERSON_NAME]"
click at [90, 120] on link "[PERSON_NAME] & [PERSON_NAME]" at bounding box center [61, 128] width 75 height 22
select select "5"
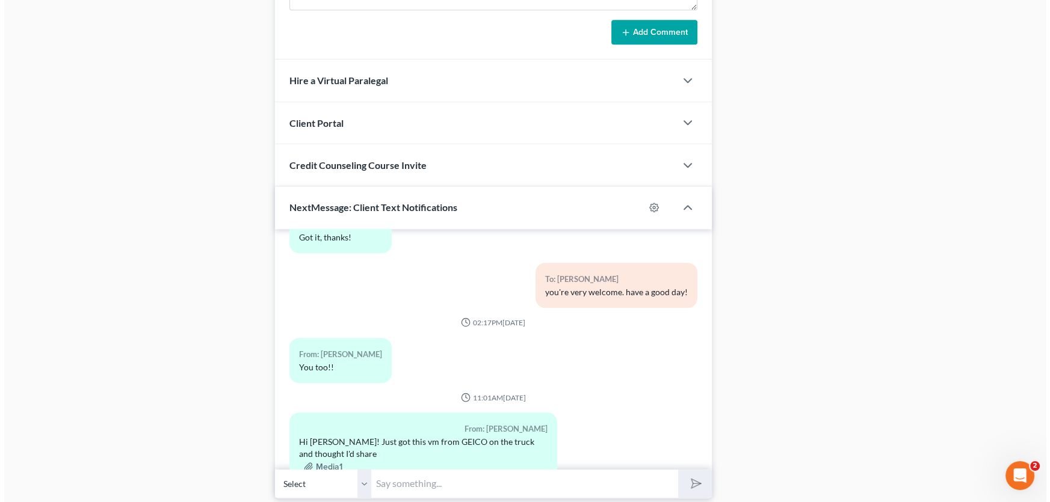
scroll to position [1063, 0]
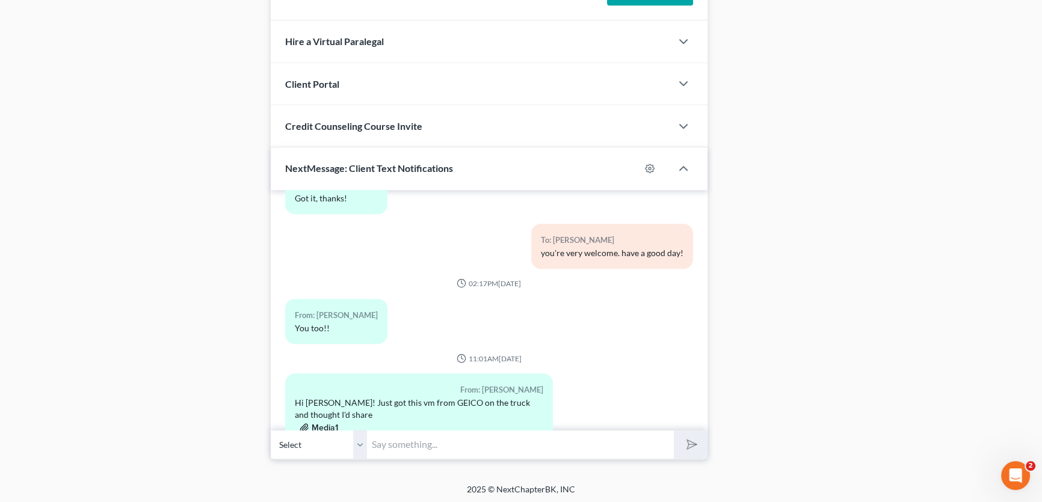
click at [334, 424] on button "Media1" at bounding box center [319, 429] width 39 height 10
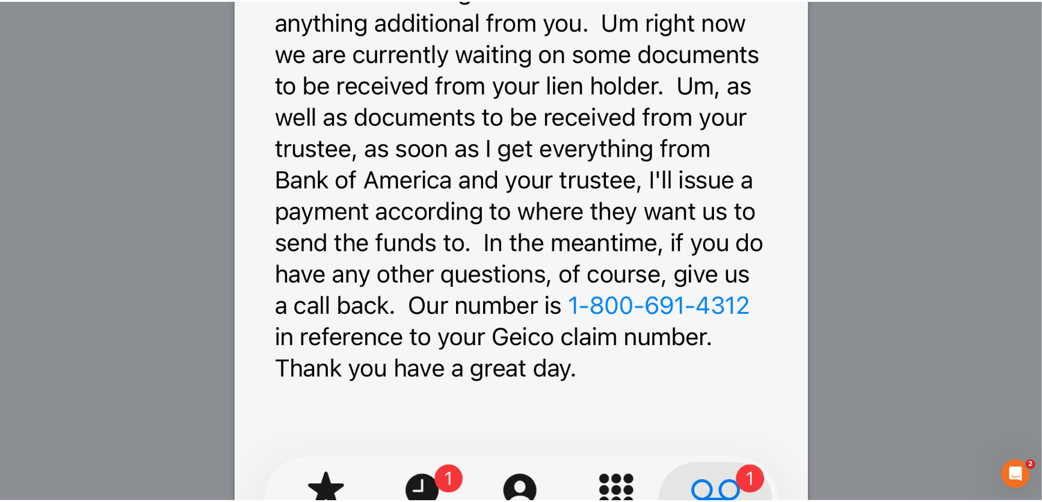
scroll to position [765, 0]
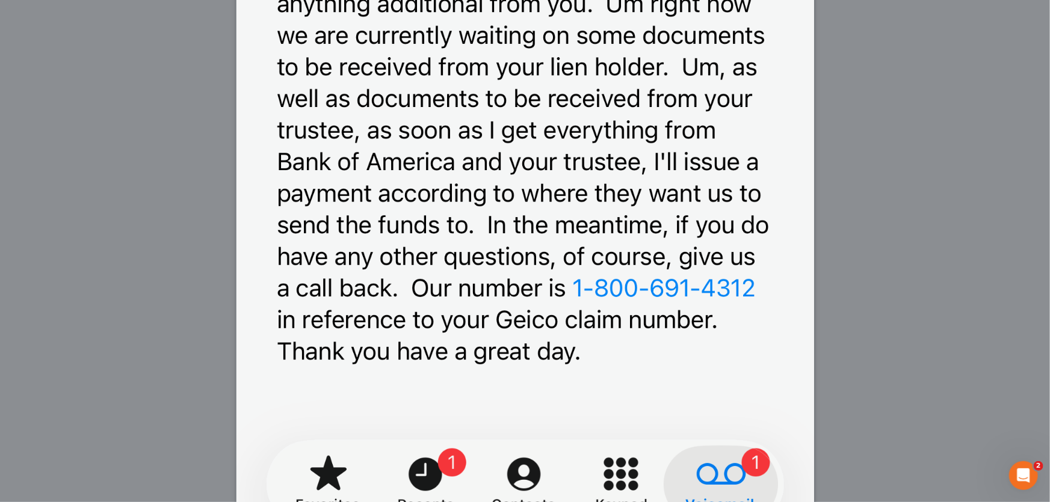
click at [856, 322] on div "Attachment Preview: Media1 [DATE] A copy of this images is also saved in the ca…" at bounding box center [525, 251] width 1050 height 502
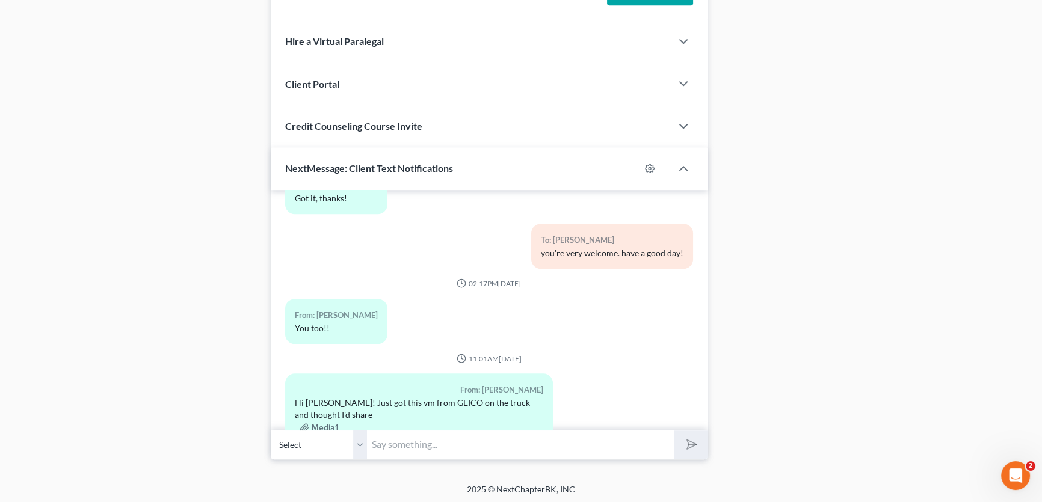
drag, startPoint x: 363, startPoint y: 443, endPoint x: 370, endPoint y: 456, distance: 14.6
click at [363, 443] on select "Select [PHONE_NUMBER] - [PERSON_NAME] [PHONE_NUMBER] - [PERSON_NAME]" at bounding box center [319, 444] width 96 height 29
select select "1"
click at [271, 430] on select "Select [PHONE_NUMBER] - [PERSON_NAME] [PHONE_NUMBER] - [PERSON_NAME]" at bounding box center [319, 444] width 96 height 29
click at [393, 442] on input "text" at bounding box center [520, 444] width 307 height 29
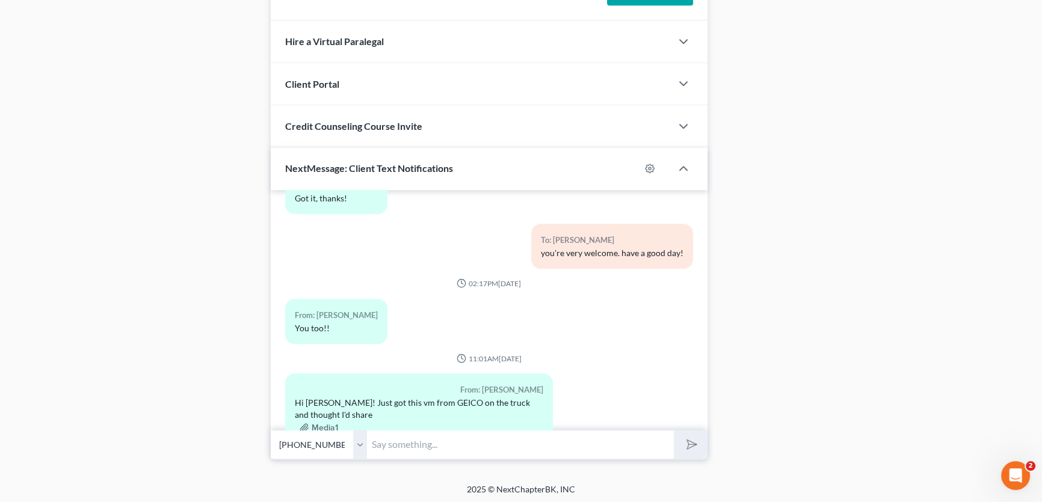
click at [393, 442] on input "text" at bounding box center [520, 444] width 307 height 29
drag, startPoint x: 609, startPoint y: 439, endPoint x: 556, endPoint y: 443, distance: 53.7
click at [556, 443] on input "[PERSON_NAME], are yall still wanting to surrender the vehicle?" at bounding box center [520, 444] width 307 height 29
type input "[PERSON_NAME], are [PERSON_NAME] still wanting to surrender the 2017 Titan?"
drag, startPoint x: 363, startPoint y: 444, endPoint x: 364, endPoint y: 454, distance: 10.3
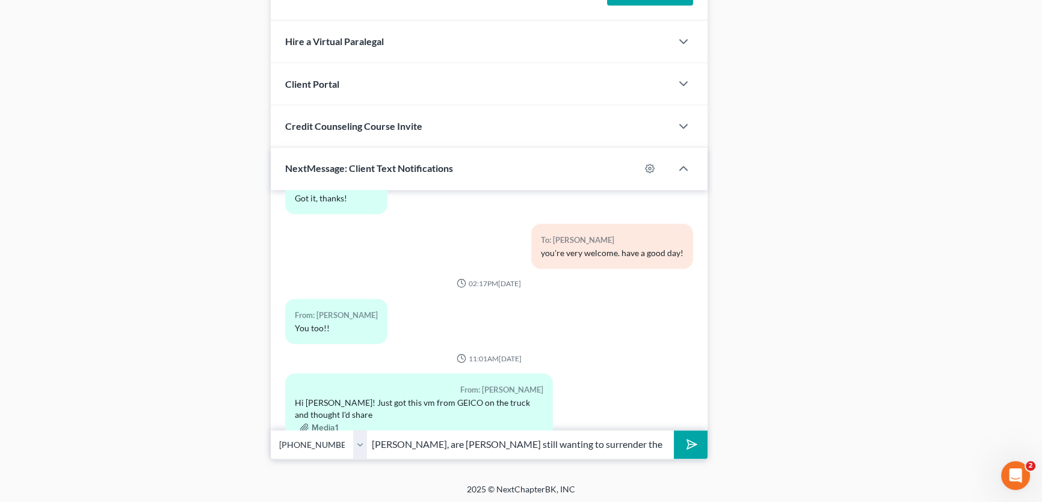
click at [363, 444] on select "Select [PHONE_NUMBER] - [PERSON_NAME] [PHONE_NUMBER] - [PERSON_NAME]" at bounding box center [319, 444] width 96 height 29
click at [271, 430] on select "Select [PHONE_NUMBER] - [PERSON_NAME] [PHONE_NUMBER] - [PERSON_NAME]" at bounding box center [319, 444] width 96 height 29
click at [687, 442] on icon "submit" at bounding box center [689, 444] width 17 height 17
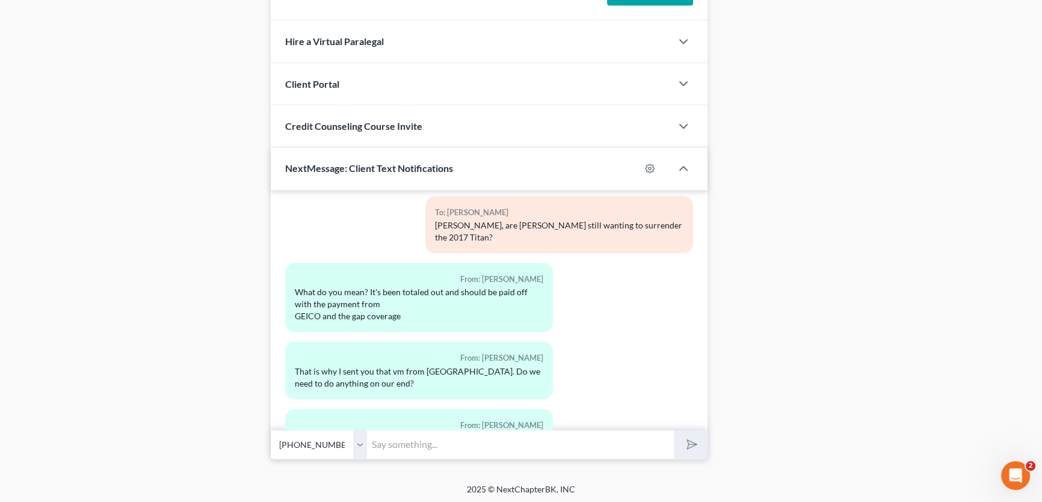
scroll to position [1234, 0]
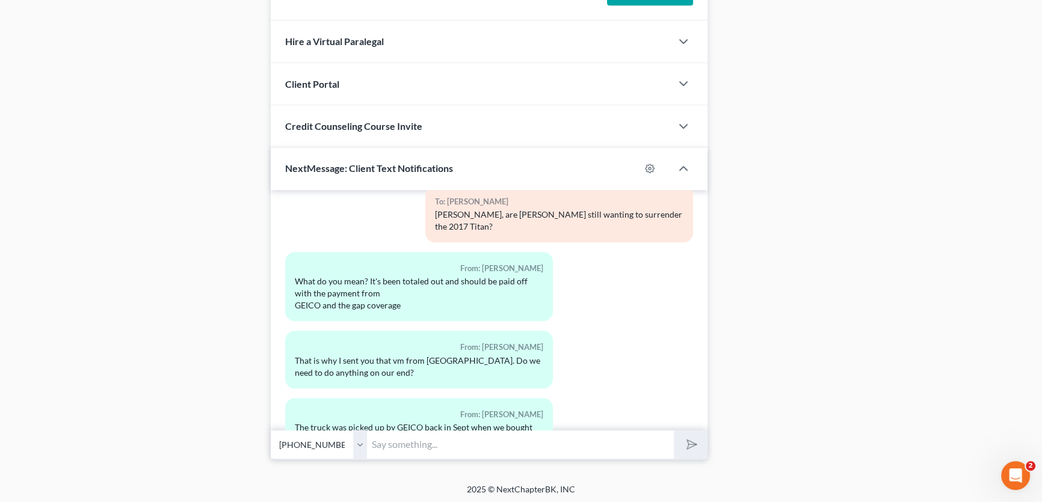
drag, startPoint x: 362, startPoint y: 439, endPoint x: 359, endPoint y: 455, distance: 15.8
click at [362, 439] on select "Select [PHONE_NUMBER] - [PERSON_NAME] [PHONE_NUMBER] - [PERSON_NAME]" at bounding box center [319, 444] width 96 height 29
click at [271, 430] on select "Select [PHONE_NUMBER] - [PERSON_NAME] [PHONE_NUMBER] - [PERSON_NAME]" at bounding box center [319, 444] width 96 height 29
click at [385, 447] on input "text" at bounding box center [520, 444] width 307 height 29
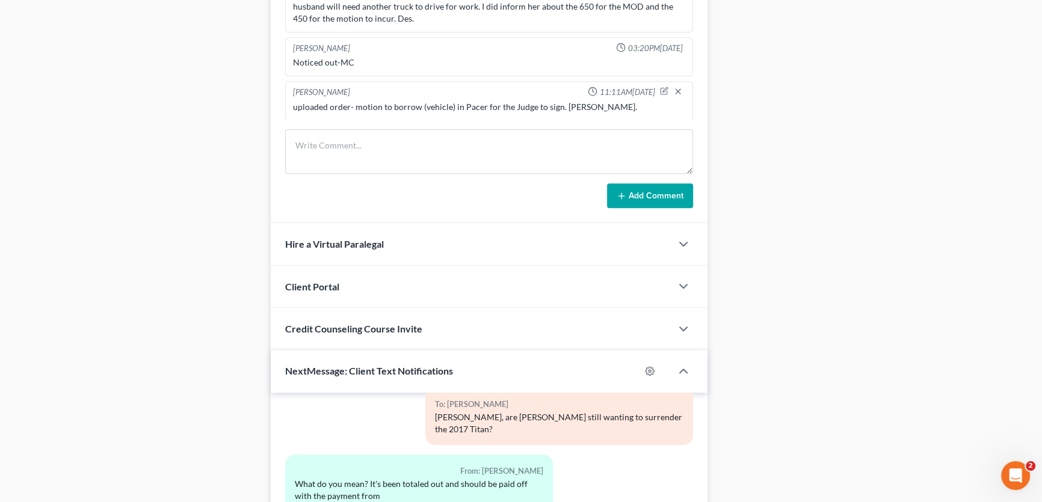
scroll to position [1063, 0]
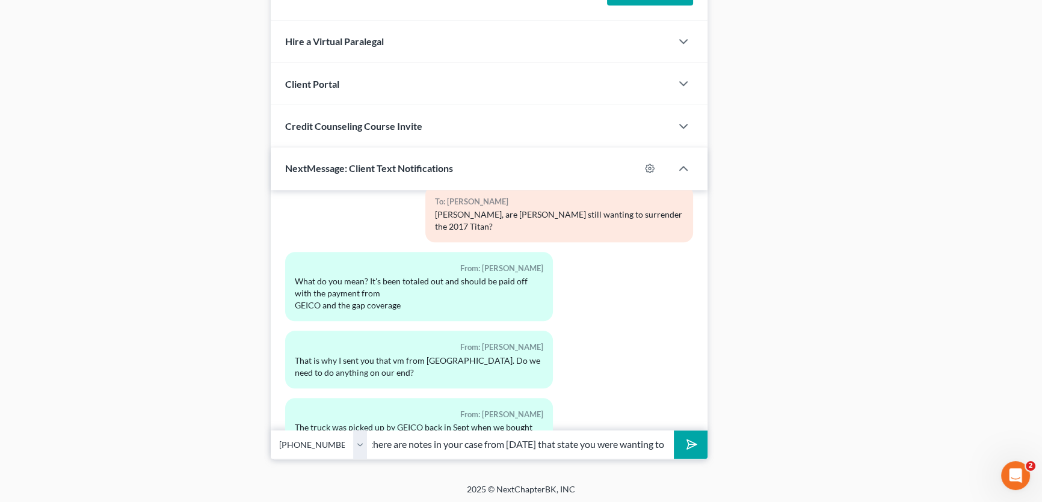
type input "there are notes in your case from [DATE] that state you were wanting to"
drag, startPoint x: 664, startPoint y: 444, endPoint x: 292, endPoint y: 445, distance: 371.8
click at [292, 445] on div "Select [PHONE_NUMBER] - [PERSON_NAME] [PHONE_NUMBER] - [PERSON_NAME] there are …" at bounding box center [489, 445] width 437 height 28
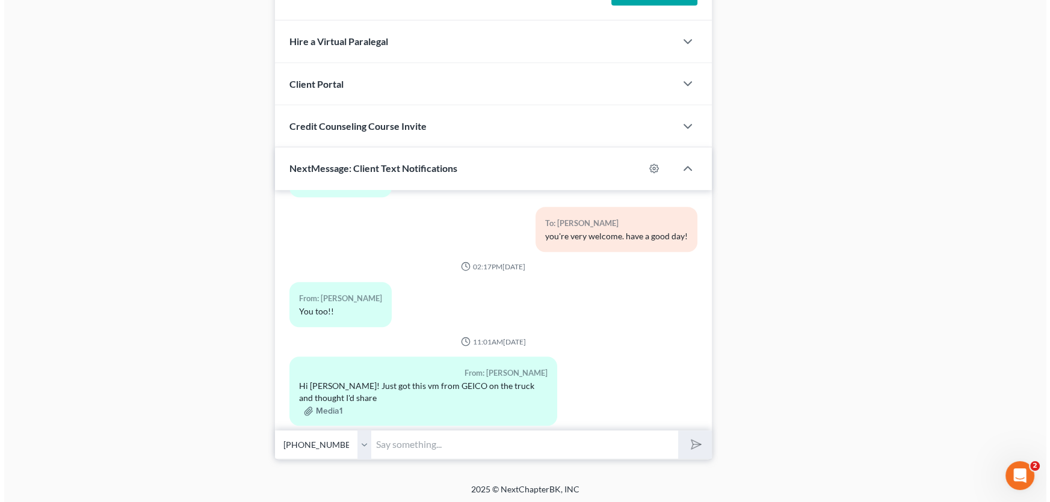
scroll to position [1070, 0]
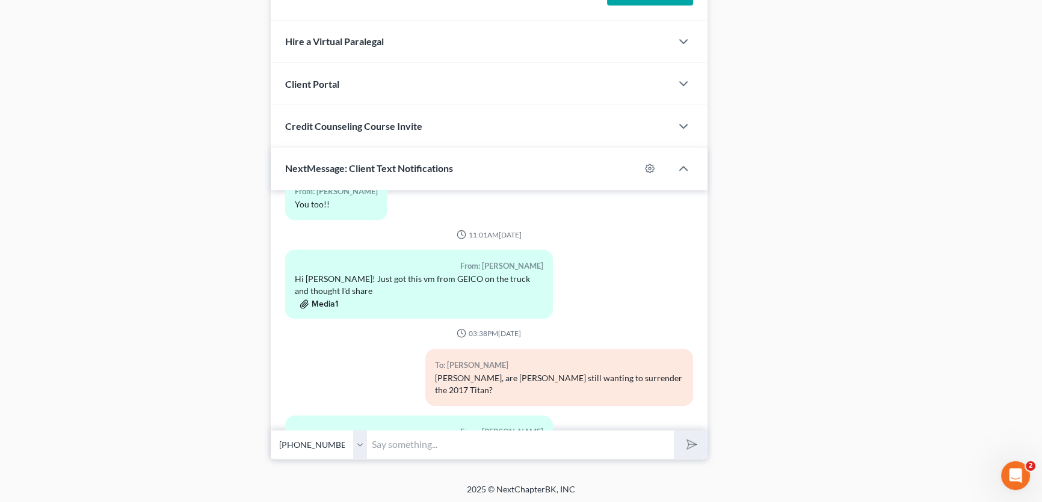
click at [330, 300] on button "Media1" at bounding box center [319, 305] width 39 height 10
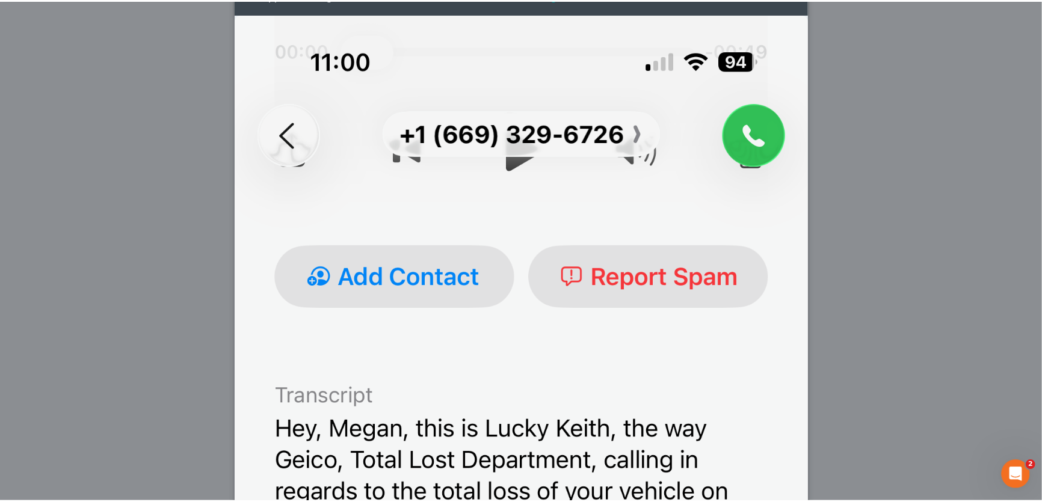
scroll to position [0, 0]
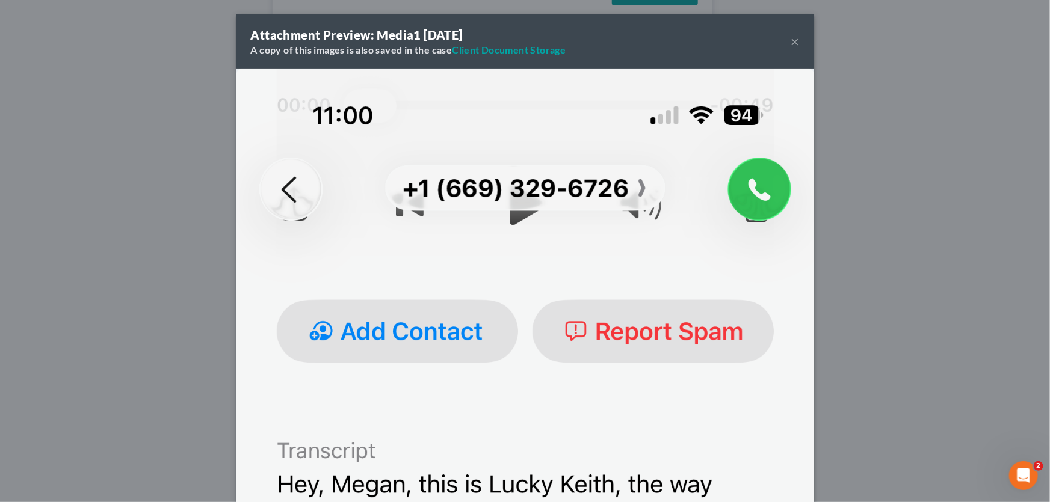
click at [794, 45] on button "×" at bounding box center [795, 41] width 8 height 14
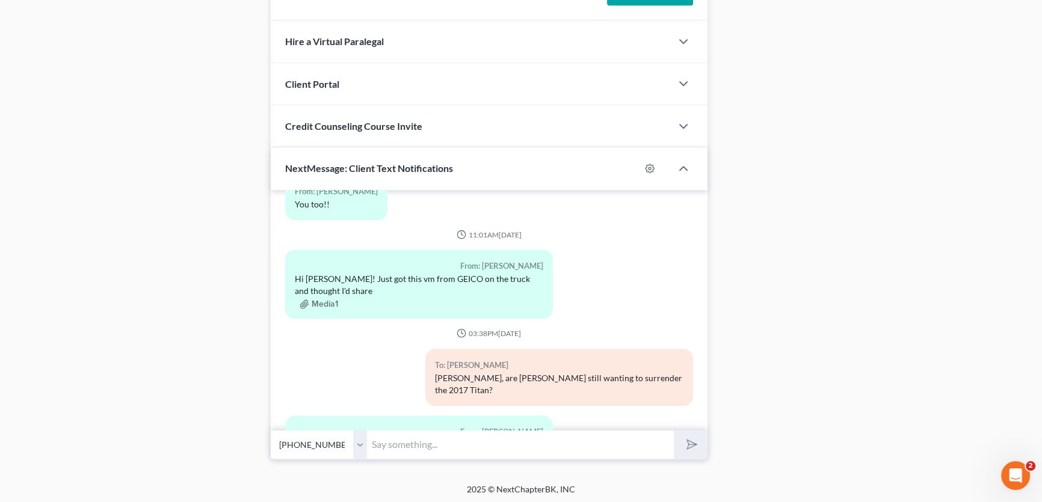
scroll to position [1234, 0]
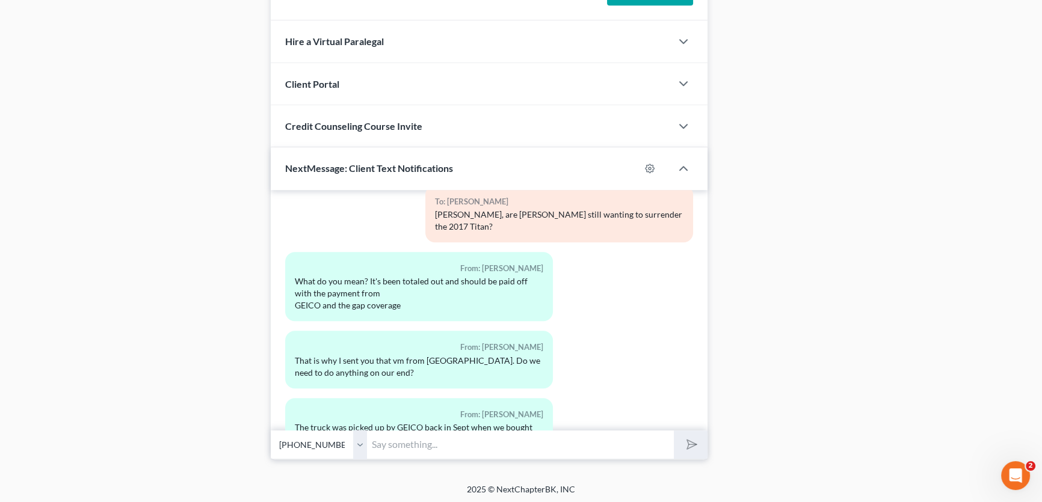
drag, startPoint x: 361, startPoint y: 442, endPoint x: 365, endPoint y: 455, distance: 13.7
click at [361, 442] on select "Select [PHONE_NUMBER] - [PERSON_NAME] [PHONE_NUMBER] - [PERSON_NAME]" at bounding box center [319, 444] width 96 height 29
click at [271, 430] on select "Select [PHONE_NUMBER] - [PERSON_NAME] [PHONE_NUMBER] - [PERSON_NAME]" at bounding box center [319, 444] width 96 height 29
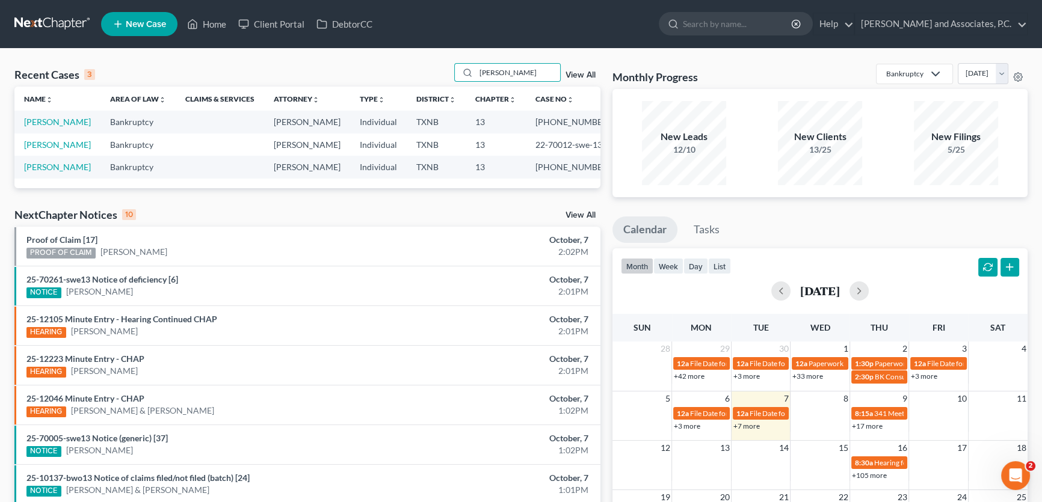
type input "buckley"
click at [74, 121] on link "Buckley, Dustin" at bounding box center [57, 122] width 67 height 10
select select "5"
select select "3"
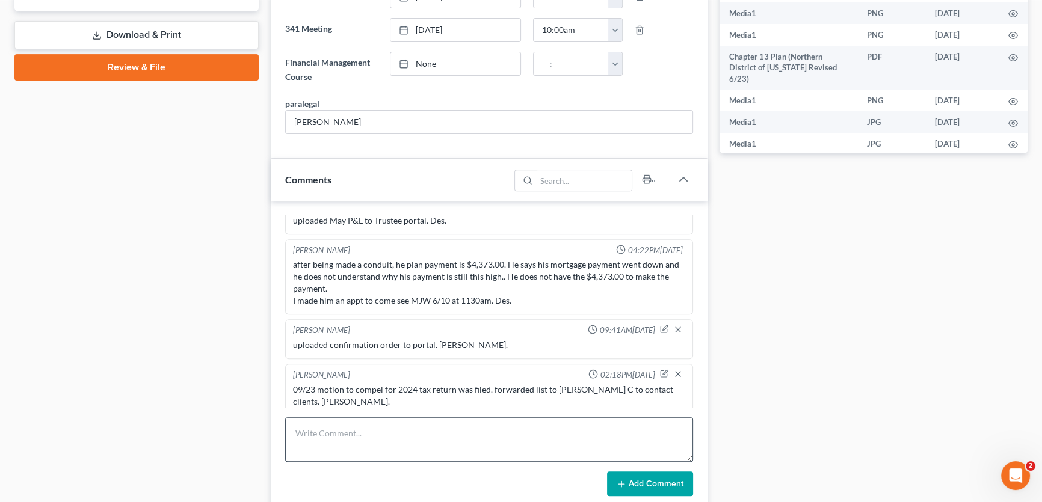
scroll to position [656, 0]
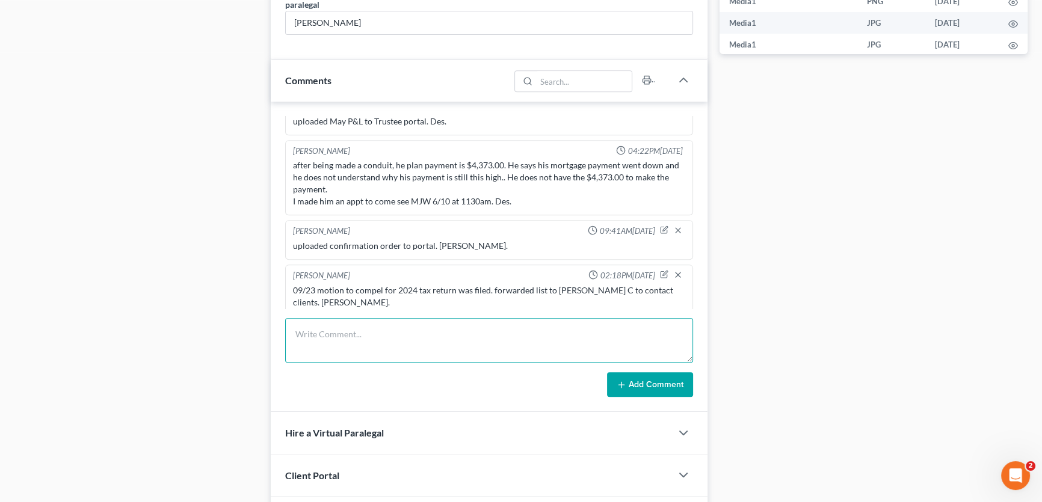
click at [451, 336] on textarea at bounding box center [489, 340] width 408 height 45
type textarea "uploaded 2024 tax return to portal. Amy."
click at [658, 378] on button "Add Comment" at bounding box center [650, 384] width 86 height 25
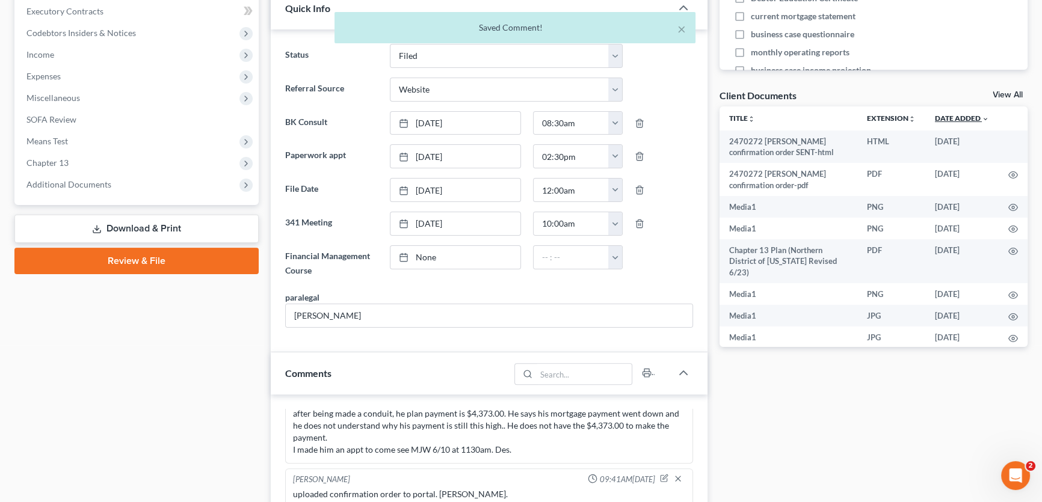
scroll to position [328, 0]
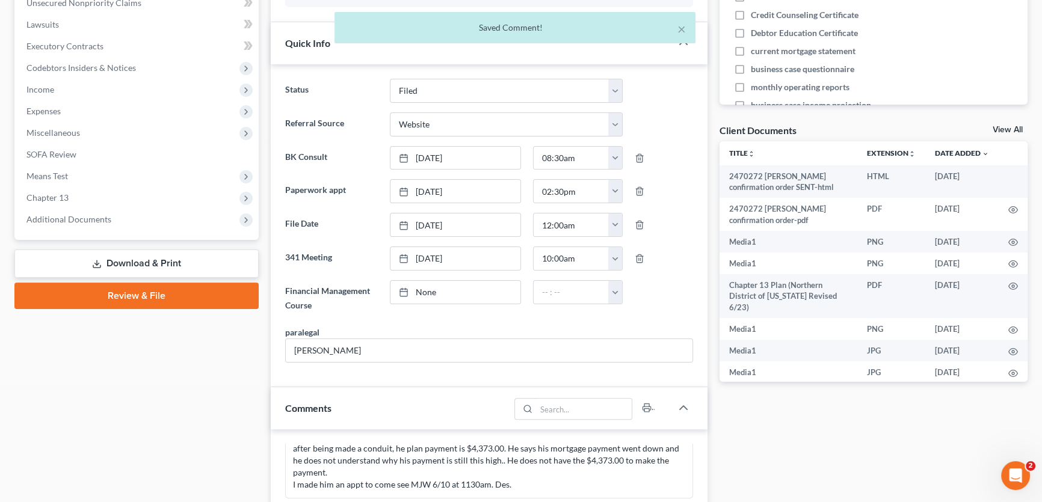
click at [1011, 129] on link "View All" at bounding box center [1008, 130] width 30 height 8
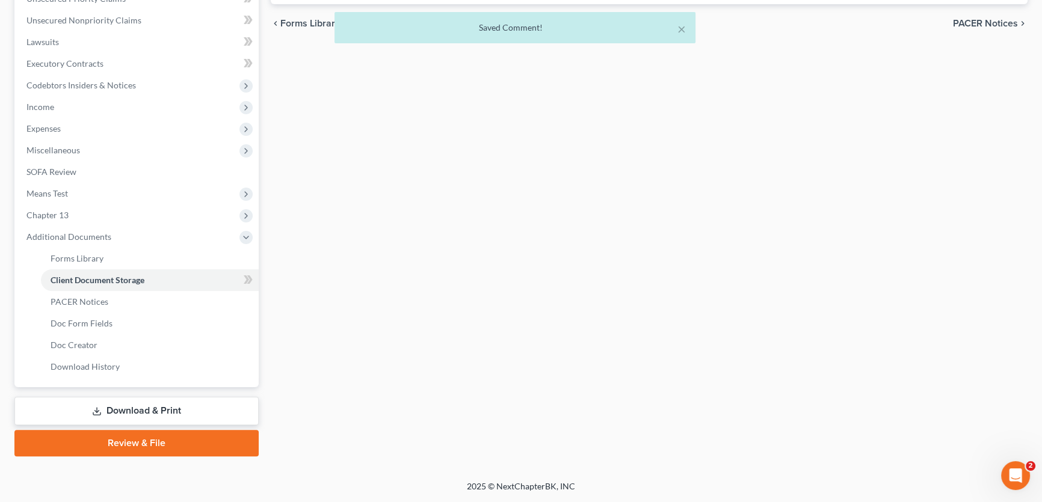
scroll to position [172, 0]
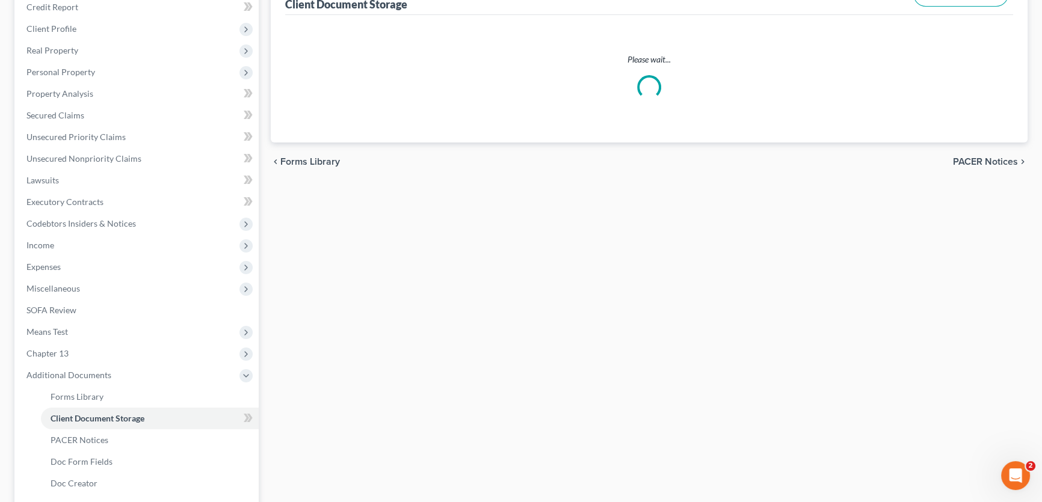
select select "10"
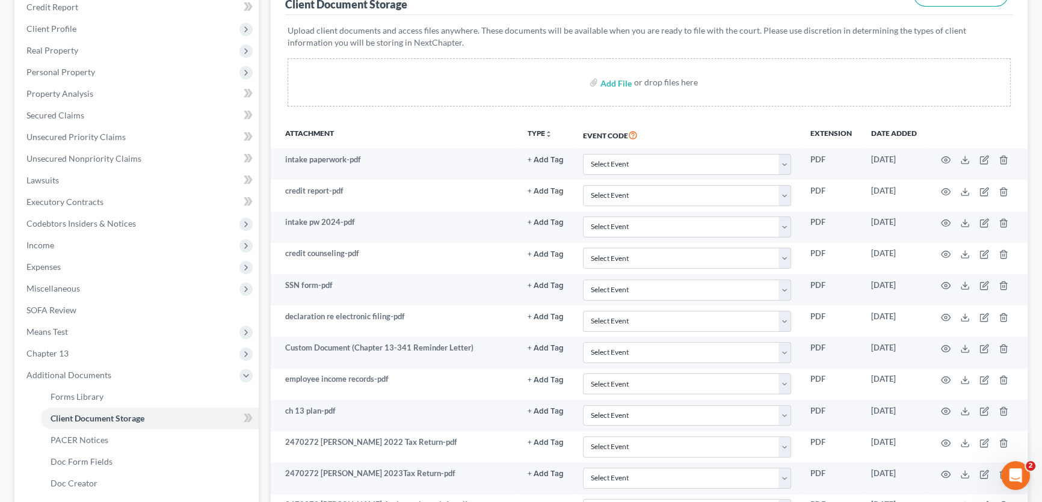
scroll to position [0, 0]
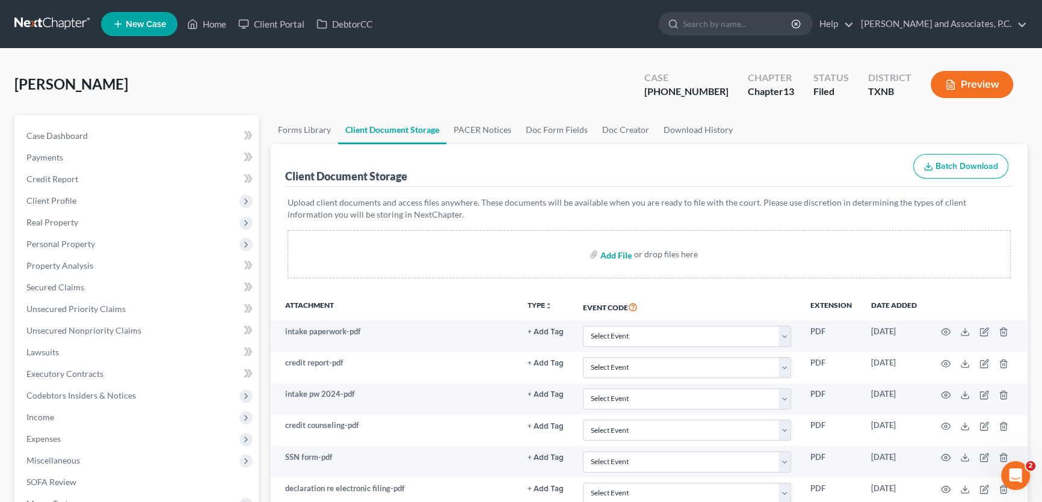
click at [621, 254] on input "file" at bounding box center [614, 255] width 29 height 22
type input "C:\fakepath\2470272 BUCKLEY 2024 Tax Return (complete).pdf"
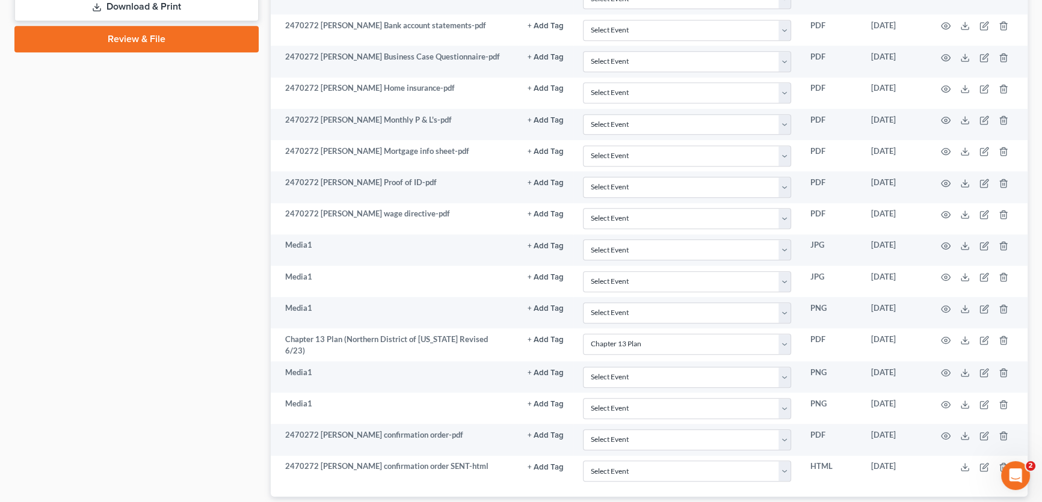
scroll to position [788, 0]
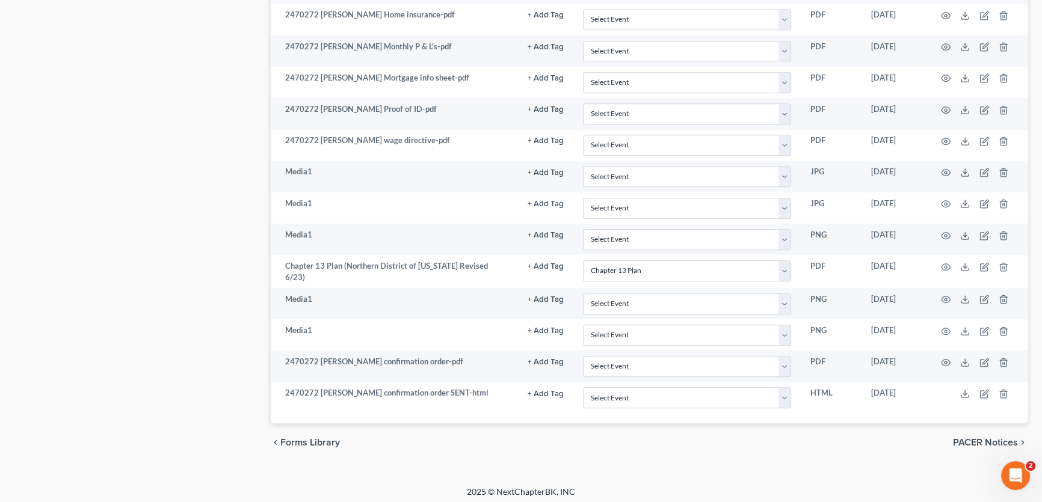
select select "10"
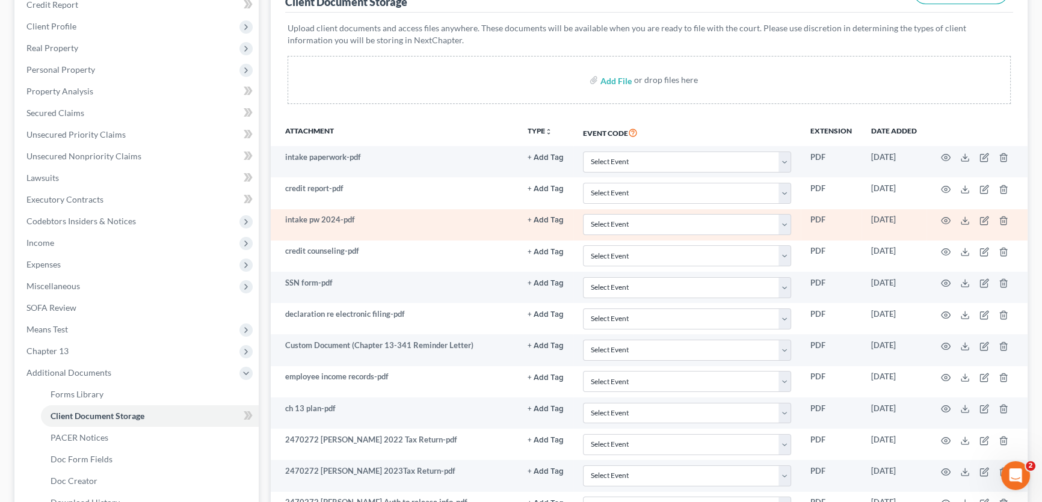
scroll to position [77, 0]
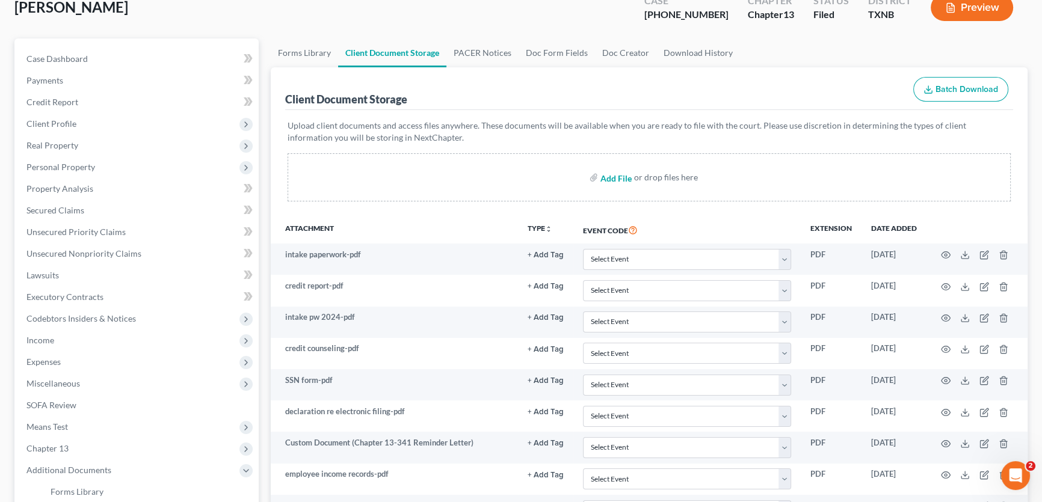
click at [626, 177] on input "file" at bounding box center [614, 178] width 29 height 22
type input "C:\fakepath\2470272 BUCKLEY 2024 Tax Return.pdf"
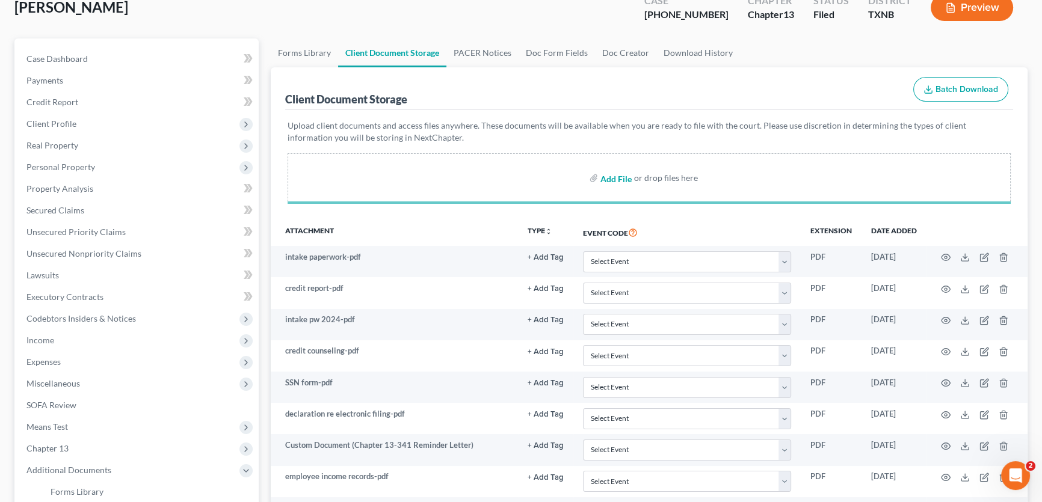
select select "10"
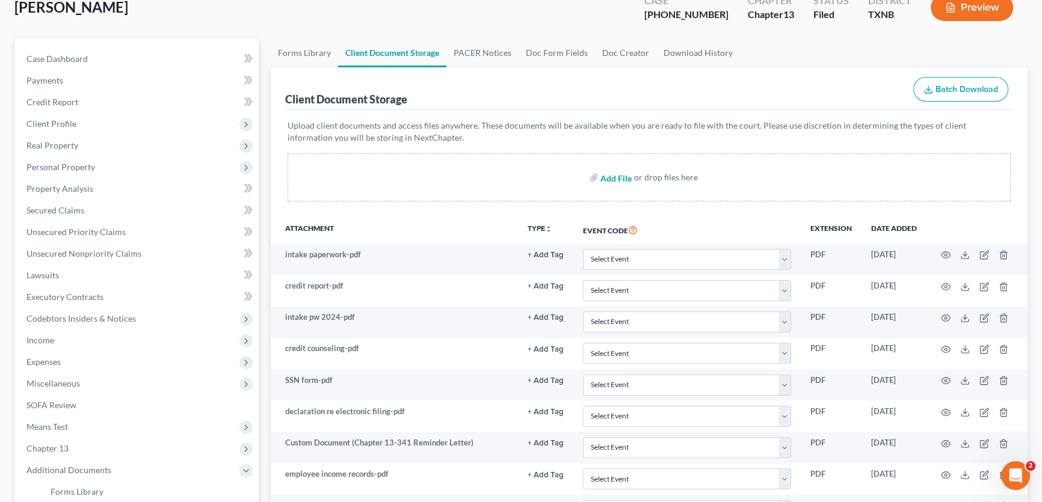
click at [610, 177] on input "file" at bounding box center [614, 178] width 29 height 22
type input "C:\fakepath\2470272 BUCKLEY 2024 Tax Return SENT-email confirmation.msg"
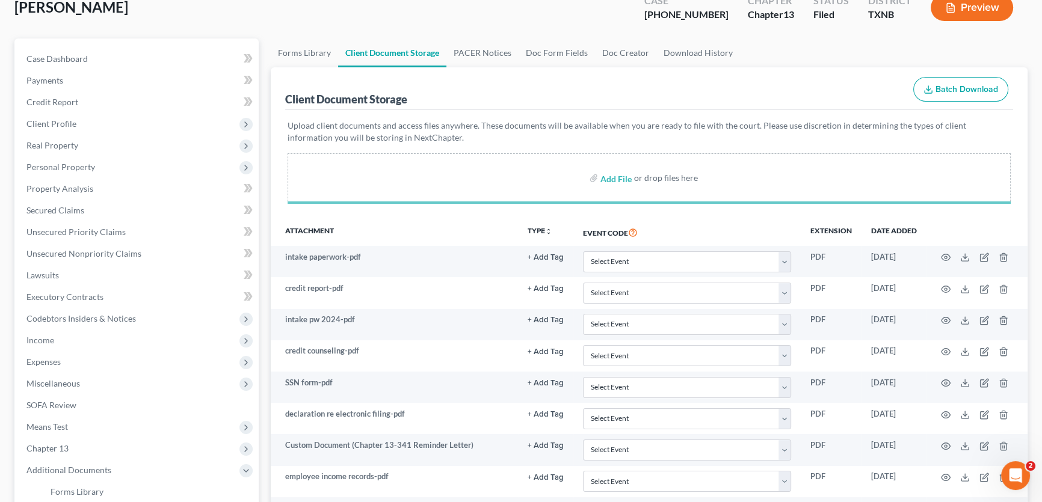
select select "10"
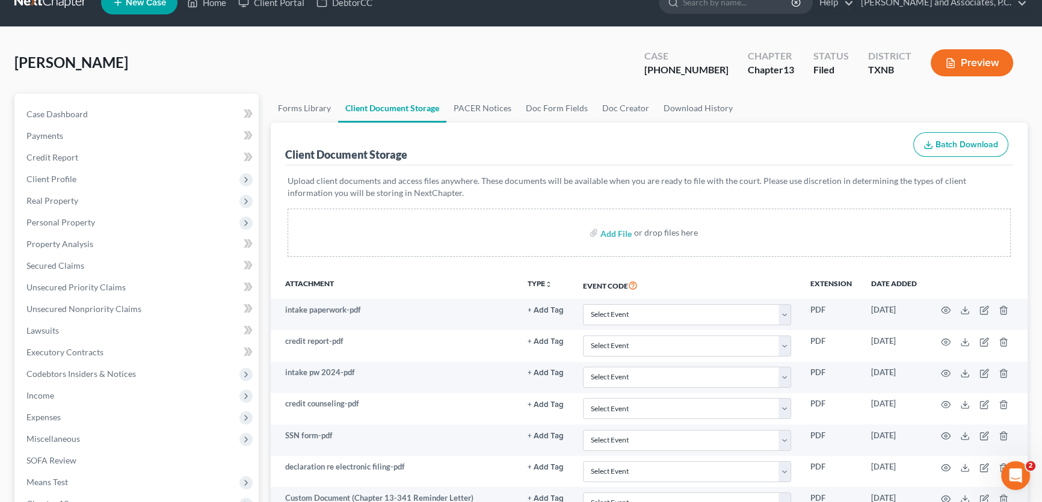
scroll to position [0, 0]
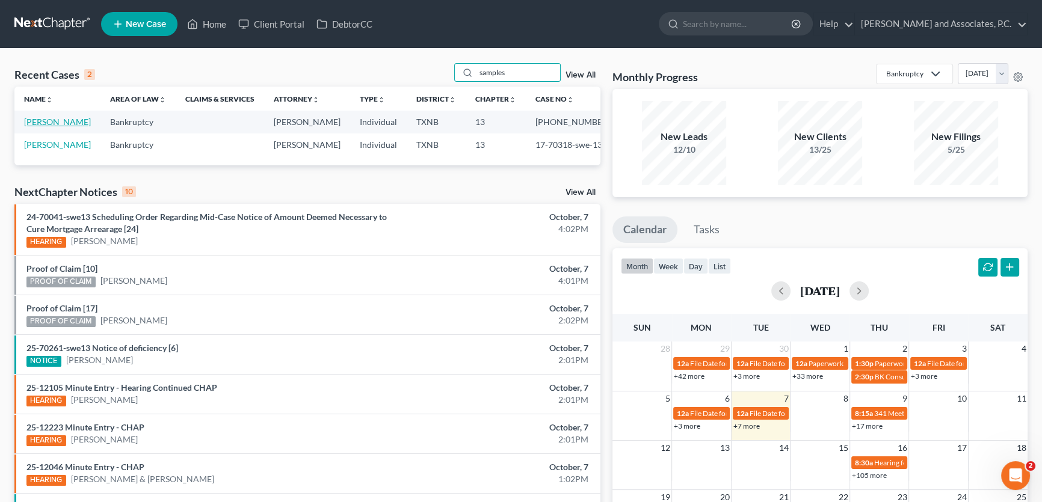
type input "samples"
click at [51, 119] on link "Samples, Kelly" at bounding box center [57, 122] width 67 height 10
select select "5"
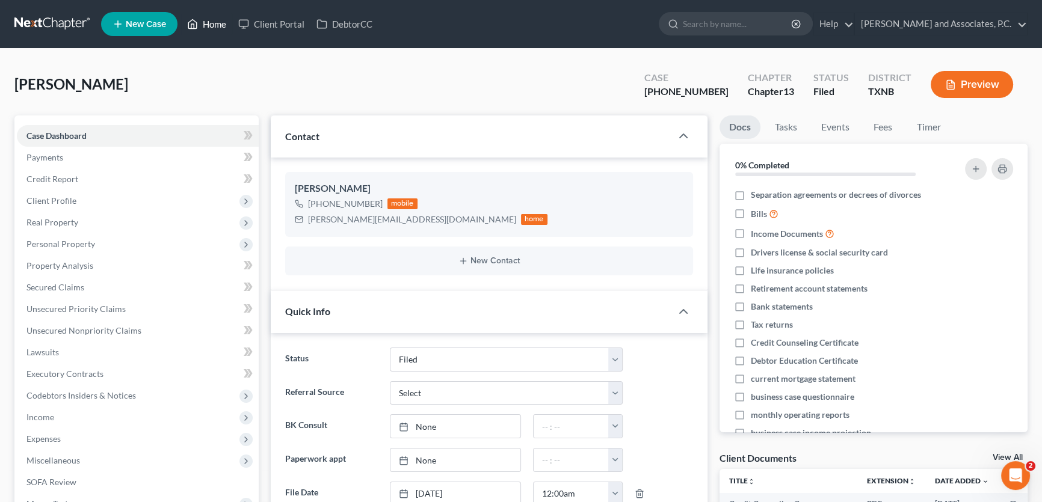
click at [215, 20] on link "Home" at bounding box center [206, 24] width 51 height 22
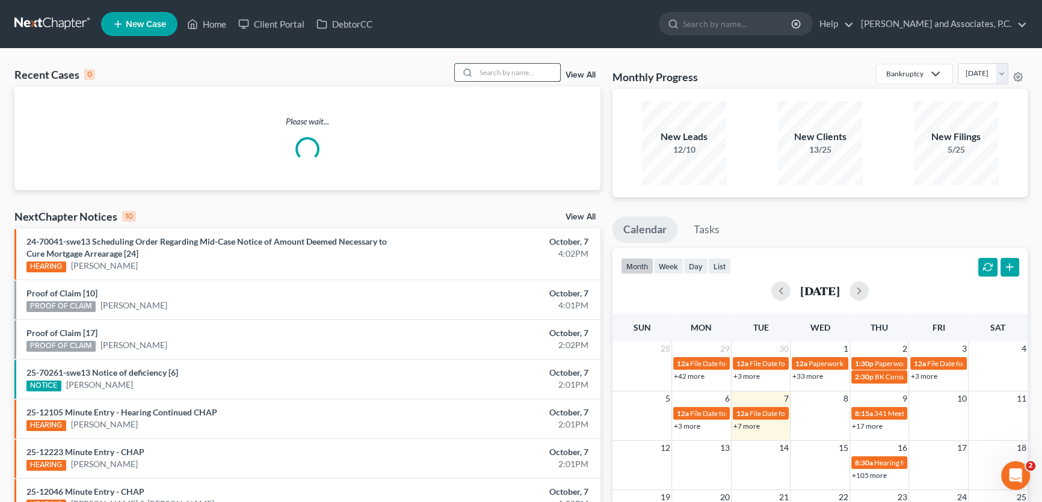
click at [504, 72] on input "search" at bounding box center [518, 72] width 84 height 17
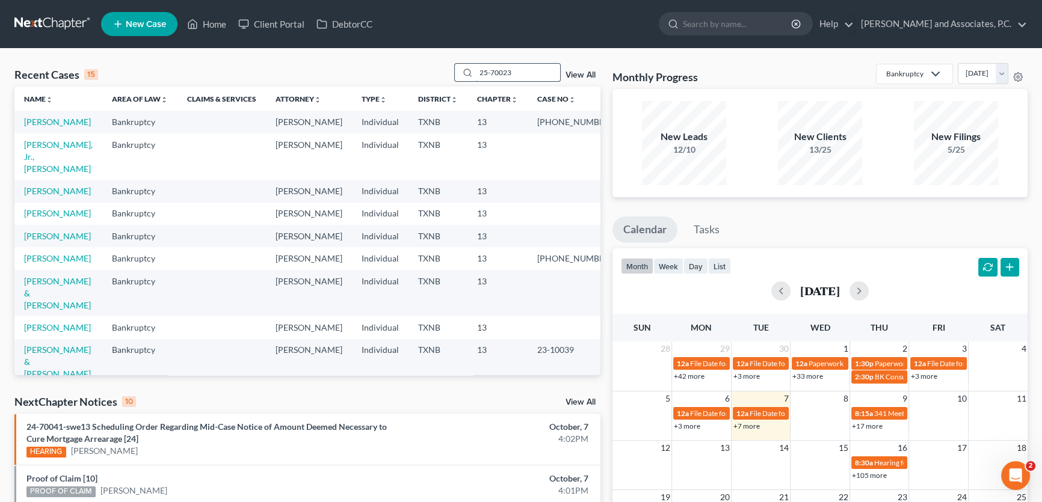
type input "25-70023"
